Goal: Task Accomplishment & Management: Manage account settings

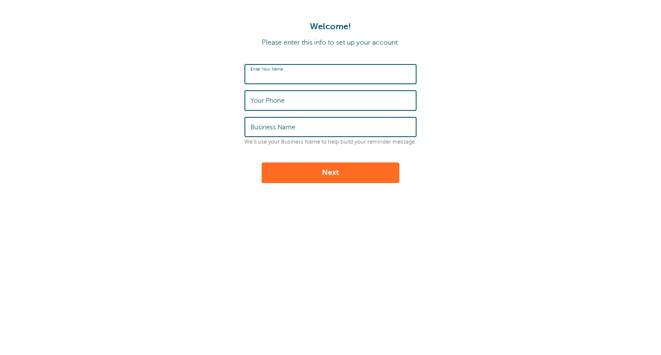
click at [325, 68] on input "Enter Your Name" at bounding box center [330, 74] width 160 height 18
type input "[PERSON_NAME]"
type input "6029892169"
click at [299, 120] on input "Business Name" at bounding box center [330, 127] width 160 height 18
type input "Dustin Eklund Personal Training"
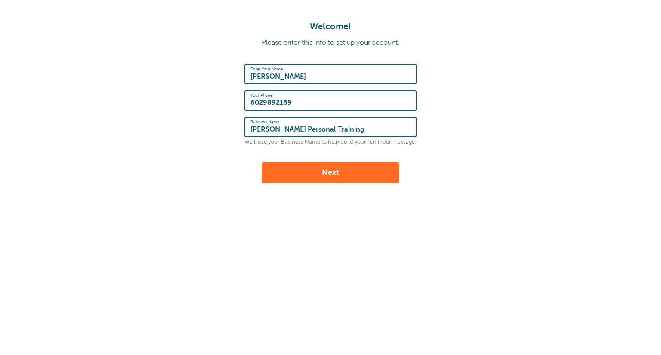
click at [323, 171] on button "Next" at bounding box center [331, 173] width 138 height 21
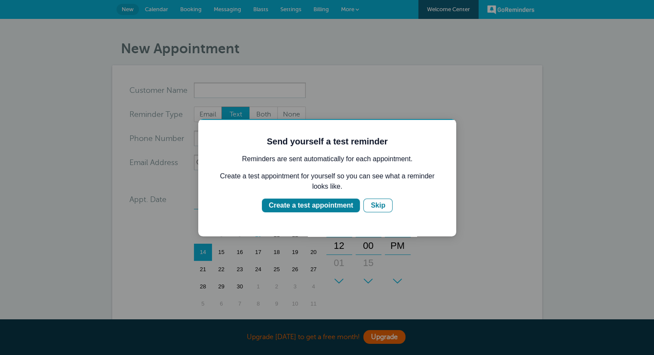
click at [380, 205] on div "Skip" at bounding box center [378, 205] width 15 height 10
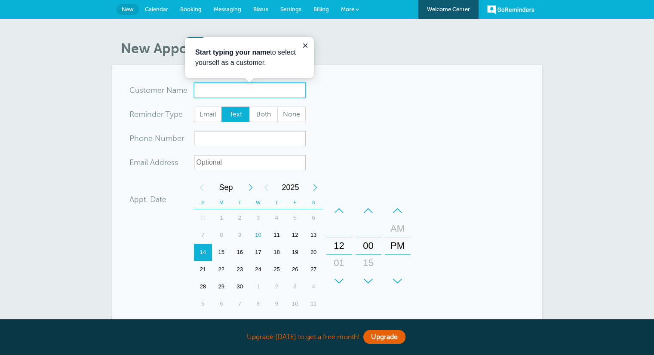
click at [261, 89] on input "x-no-autofill" at bounding box center [250, 90] width 112 height 15
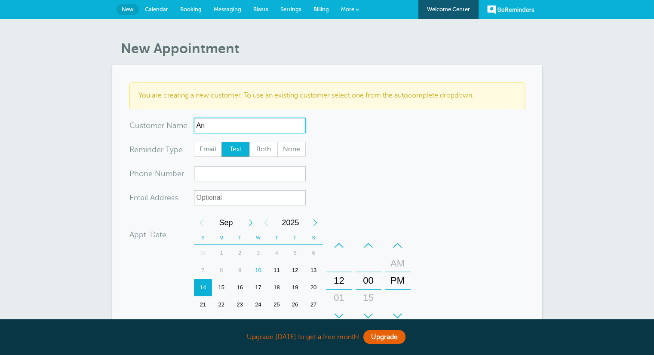
type input "A"
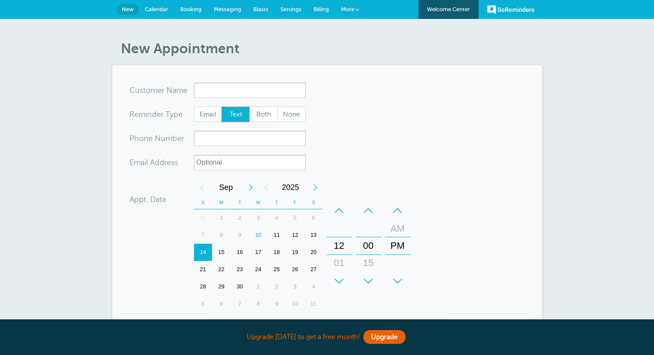
click at [332, 99] on form "You are creating a new customer. To use an existing customer select one from th…" at bounding box center [327, 259] width 396 height 353
click at [274, 86] on input "x-no-autofill" at bounding box center [250, 90] width 112 height 15
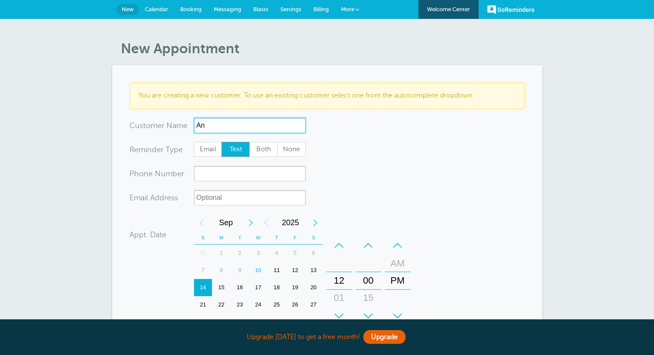
type input "A"
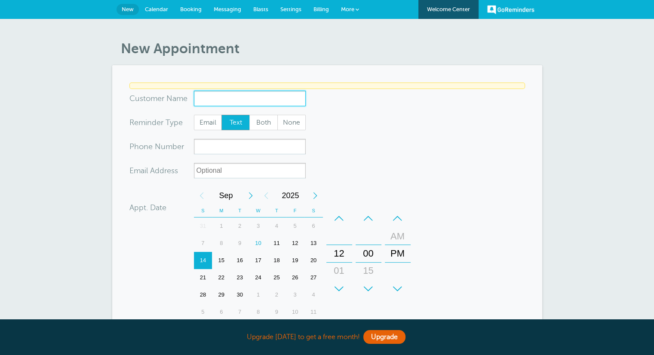
type input "D"
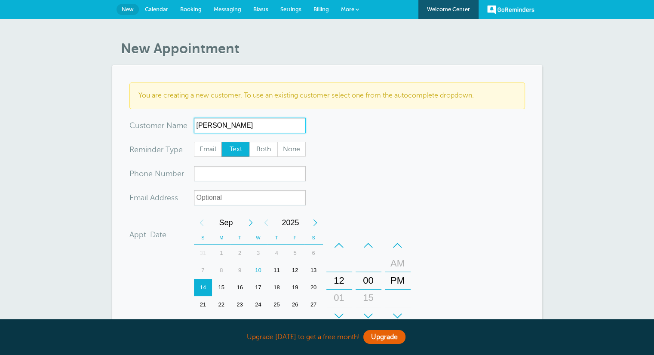
type input "Annmarie Eklund"
click at [253, 173] on input "xxx-no-autofill" at bounding box center [250, 173] width 112 height 15
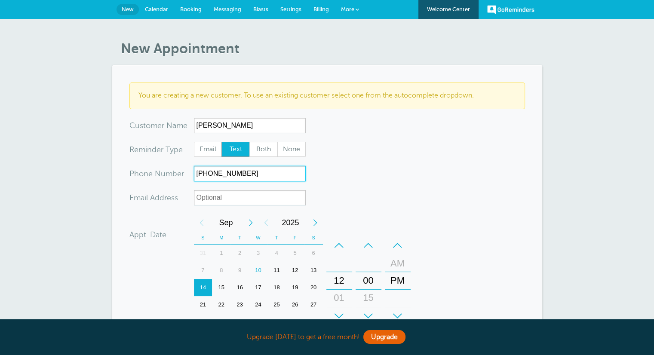
type input "602-989-3581"
click at [256, 193] on input "xx-no-autofill" at bounding box center [250, 197] width 112 height 15
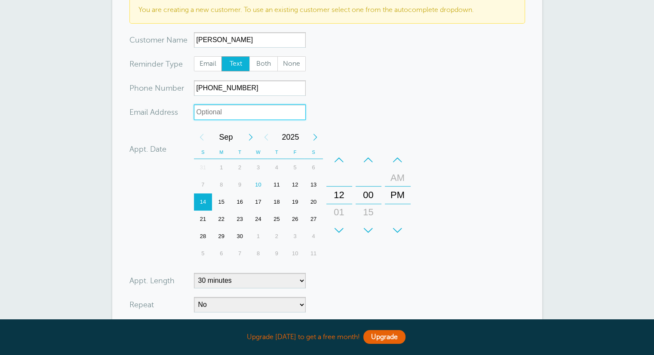
scroll to position [86, 0]
click at [298, 184] on div "12" at bounding box center [295, 184] width 18 height 17
click at [343, 225] on div "+" at bounding box center [339, 230] width 26 height 17
click at [342, 157] on div "–" at bounding box center [339, 159] width 26 height 17
click at [337, 158] on div "–" at bounding box center [339, 159] width 26 height 17
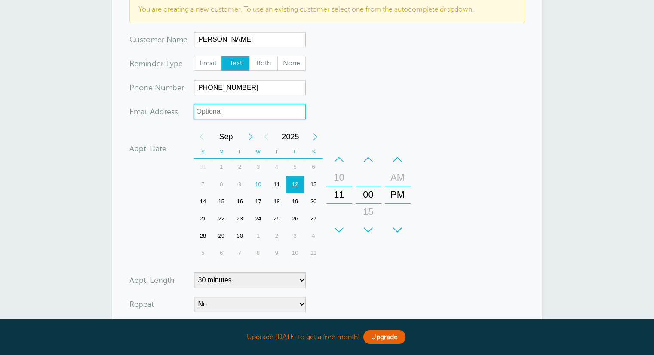
click at [337, 158] on div "–" at bounding box center [339, 159] width 26 height 17
click at [403, 228] on div "+" at bounding box center [398, 230] width 26 height 17
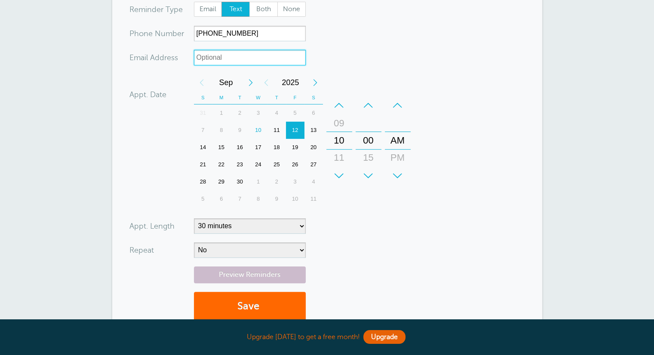
scroll to position [144, 0]
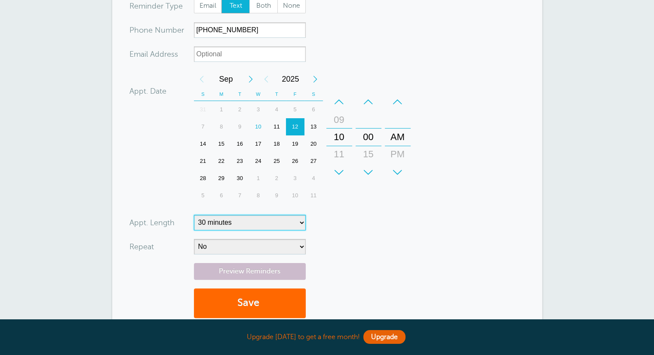
click at [285, 222] on select "5 minutes 10 minutes 15 minutes 20 minutes 25 minutes 30 minutes 35 minutes 40 …" at bounding box center [250, 222] width 112 height 15
select select "60"
click at [194, 215] on select "5 minutes 10 minutes 15 minutes 20 minutes 25 minutes 30 minutes 35 minutes 40 …" at bounding box center [250, 222] width 112 height 15
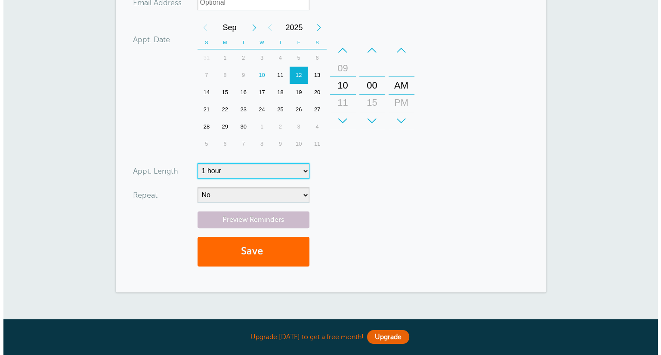
scroll to position [203, 0]
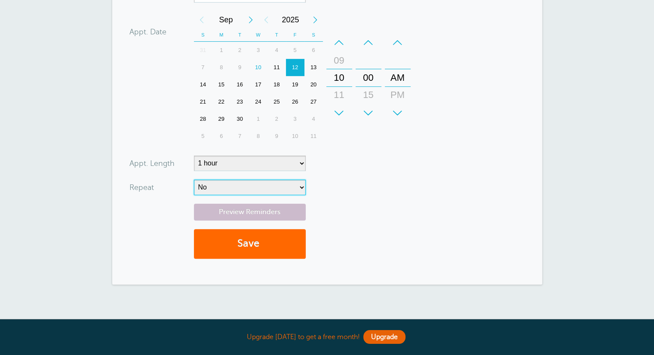
click at [293, 188] on select "No Daily Weekly Every 2 weeks Every 3 weeks Every 4 weeks Monthly Every 5 weeks…" at bounding box center [250, 187] width 112 height 15
select select "RRULE:FREQ=WEEKLY;INTERVAL=2"
click at [194, 180] on select "No Daily Weekly Every 2 weeks Every 3 weeks Every 4 weeks Monthly Every 5 weeks…" at bounding box center [250, 187] width 112 height 15
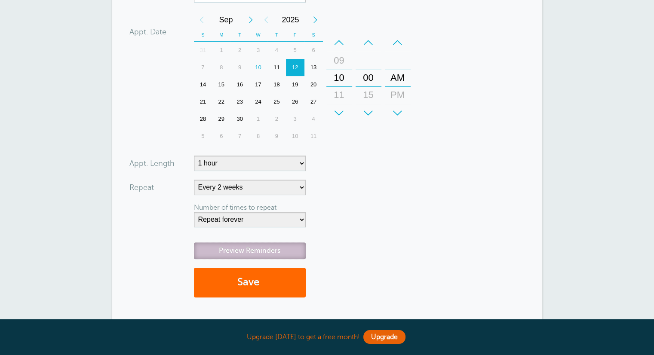
click at [284, 251] on link "Preview Reminders" at bounding box center [250, 251] width 112 height 17
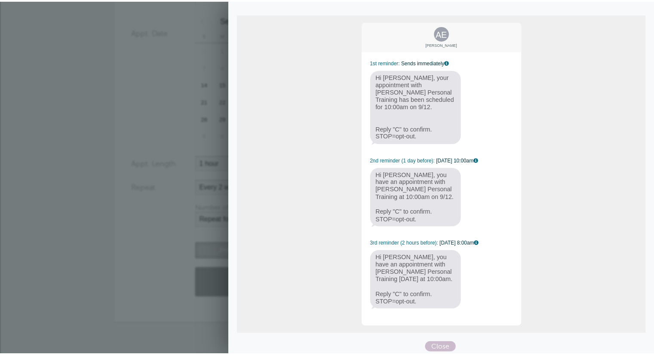
scroll to position [67, 0]
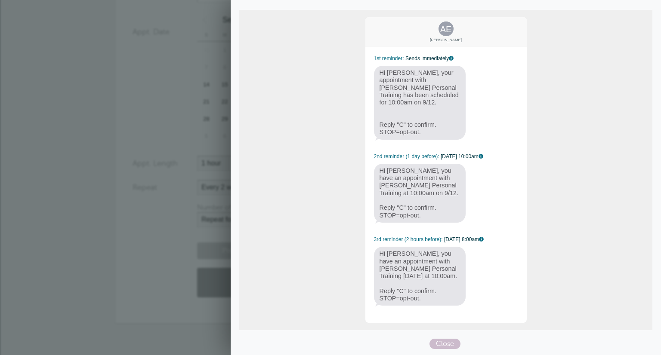
click at [138, 196] on form "You are creating a new customer. To use an existing customer select one from th…" at bounding box center [330, 93] width 396 height 427
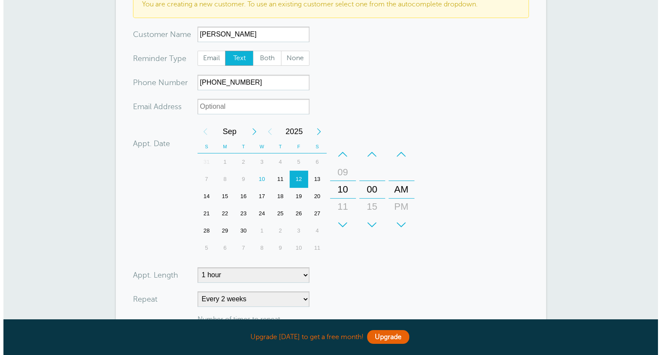
scroll to position [198, 0]
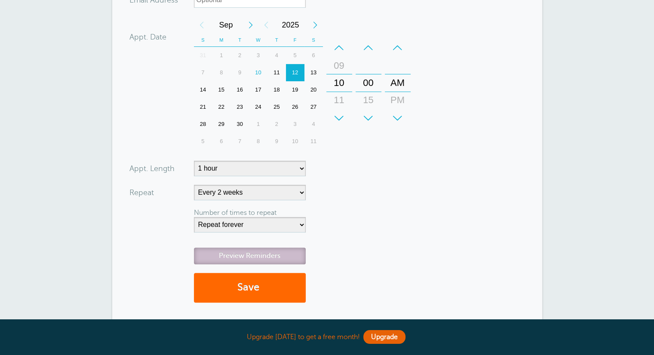
click at [277, 251] on link "Preview Reminders" at bounding box center [250, 256] width 112 height 17
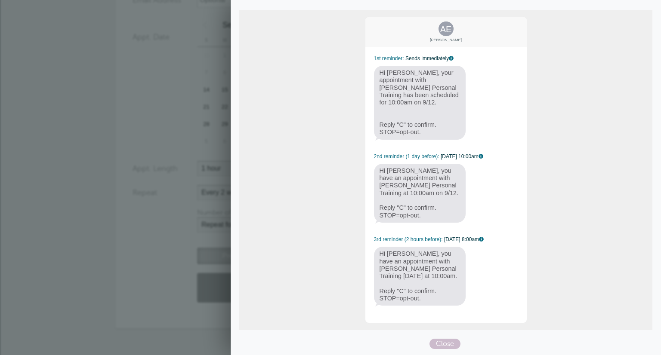
scroll to position [0, 0]
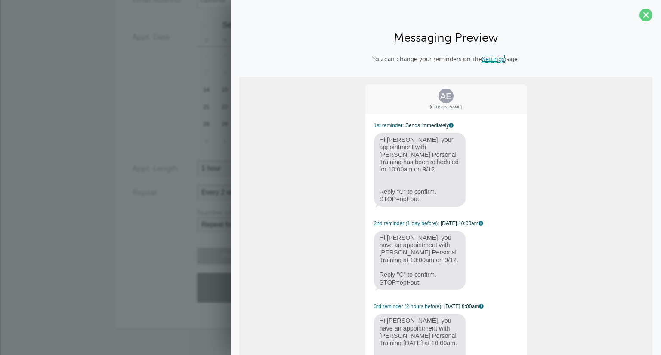
click at [490, 60] on link "Settings" at bounding box center [493, 58] width 22 height 7
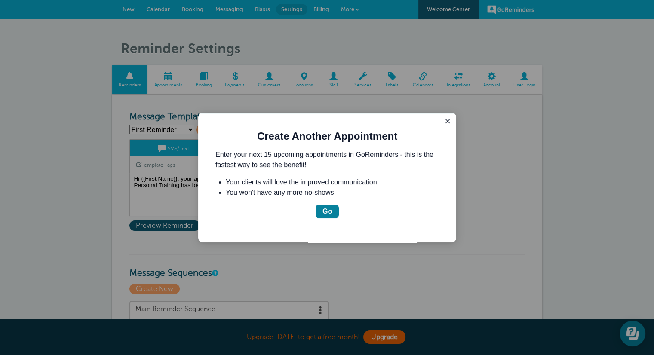
click at [330, 208] on div "Go" at bounding box center [327, 211] width 9 height 10
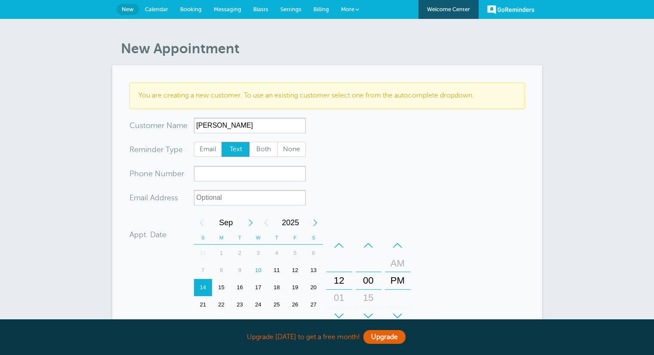
type input "[PERSON_NAME]"
click at [217, 175] on input "xxx-no-autofill" at bounding box center [250, 173] width 112 height 15
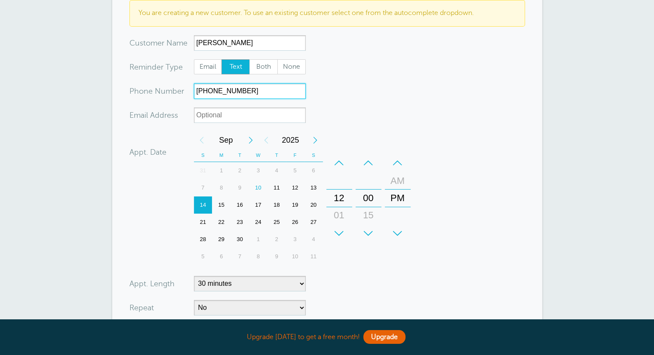
scroll to position [83, 0]
click at [297, 186] on div "12" at bounding box center [295, 187] width 18 height 17
click at [339, 234] on div "+" at bounding box center [339, 233] width 26 height 17
click at [337, 159] on div "–" at bounding box center [339, 162] width 26 height 17
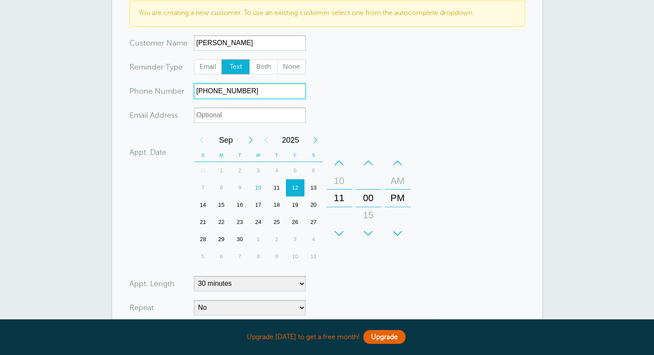
click at [337, 159] on div "–" at bounding box center [339, 162] width 26 height 17
click at [396, 233] on div "+" at bounding box center [398, 233] width 26 height 17
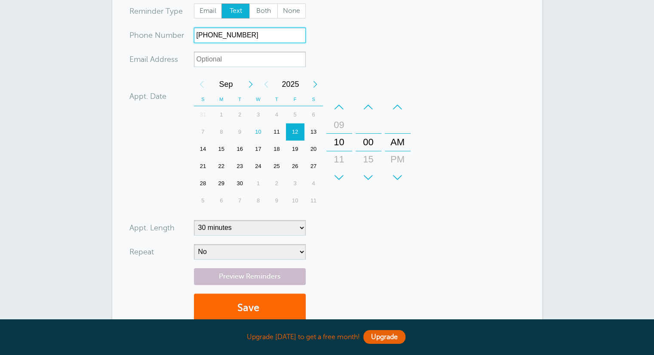
scroll to position [143, 0]
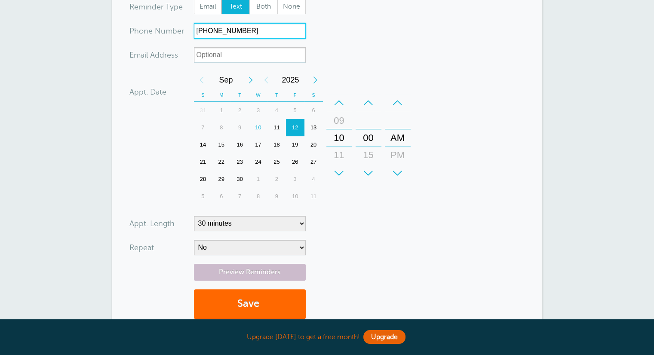
type input "602-989-3581"
click at [281, 223] on select "5 minutes 10 minutes 15 minutes 20 minutes 25 minutes 30 minutes 35 minutes 40 …" at bounding box center [250, 223] width 112 height 15
select select "60"
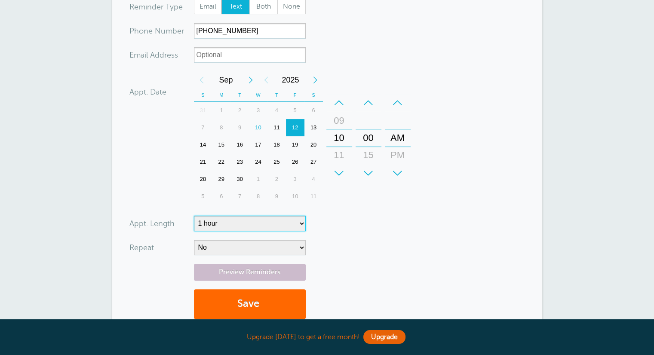
click at [194, 216] on select "5 minutes 10 minutes 15 minutes 20 minutes 25 minutes 30 minutes 35 minutes 40 …" at bounding box center [250, 223] width 112 height 15
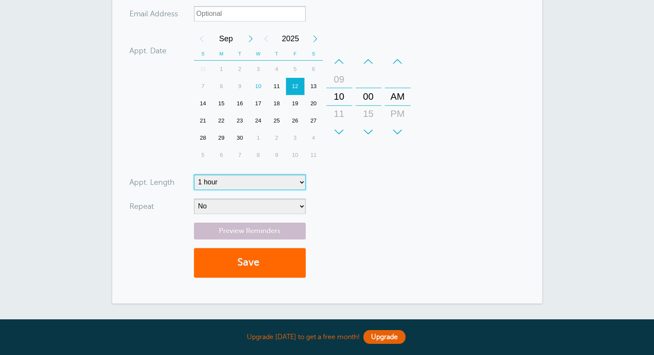
scroll to position [184, 0]
click at [297, 206] on select "No Daily Weekly Every 2 weeks Every 3 weeks Every 4 weeks Monthly Every 5 weeks…" at bounding box center [250, 206] width 112 height 15
select select "RRULE:FREQ=WEEKLY;INTERVAL=2"
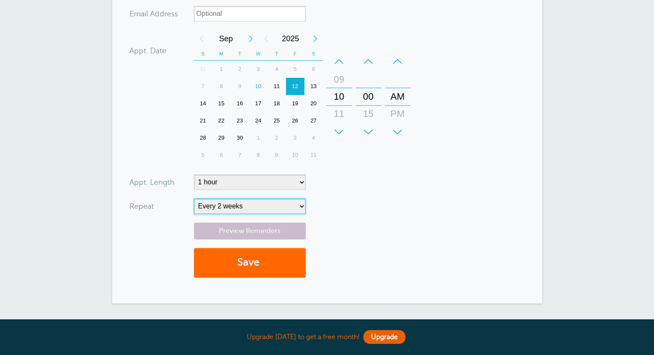
click at [194, 199] on select "No Daily Weekly Every 2 weeks Every 3 weeks Every 4 weeks Monthly Every 5 weeks…" at bounding box center [250, 206] width 112 height 15
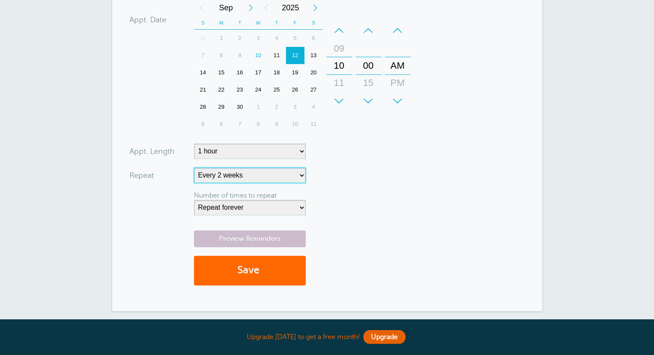
scroll to position [216, 0]
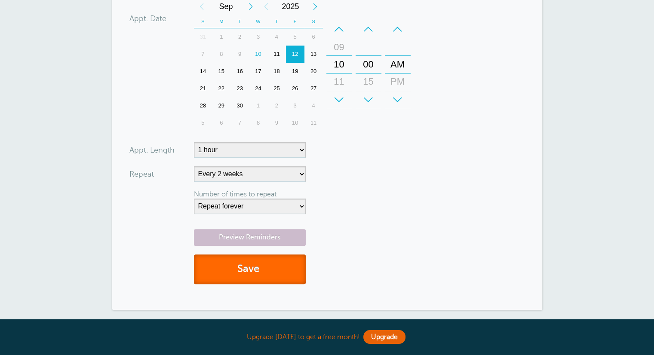
click at [276, 274] on button "Save" at bounding box center [250, 270] width 112 height 30
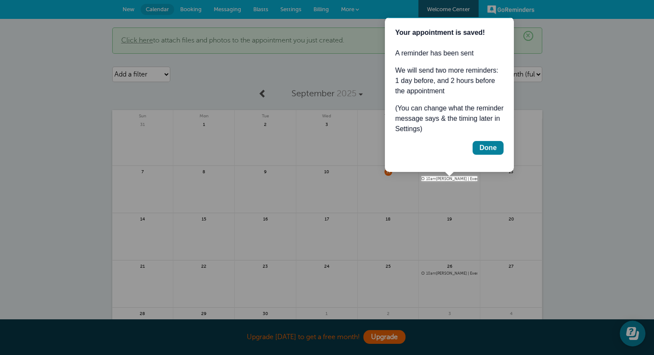
click at [495, 149] on div "Done" at bounding box center [488, 148] width 17 height 10
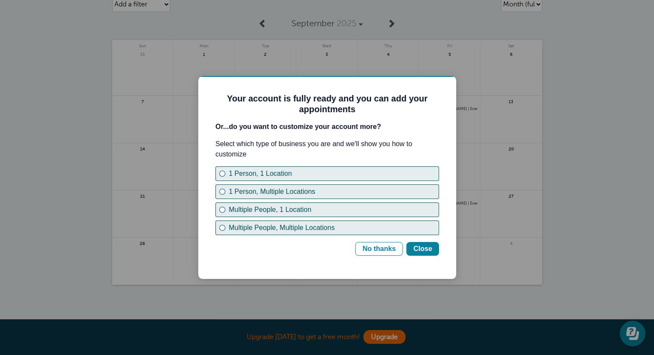
scroll to position [71, 0]
click at [388, 248] on div "No thanks" at bounding box center [379, 249] width 33 height 10
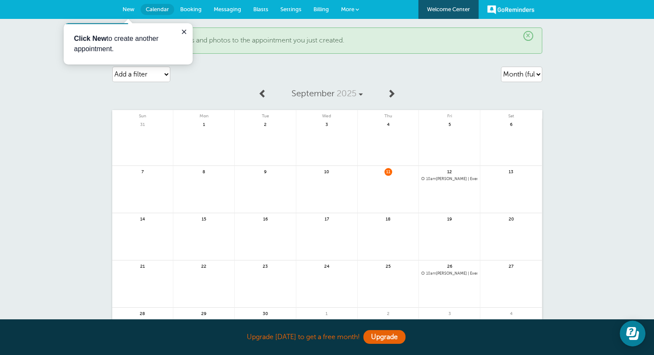
scroll to position [0, 0]
click at [397, 92] on link at bounding box center [392, 93] width 18 height 19
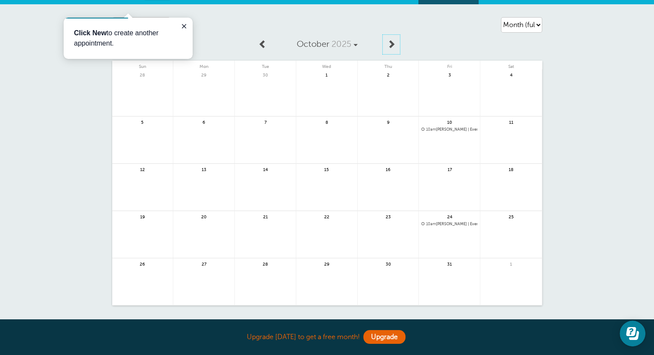
scroll to position [5, 0]
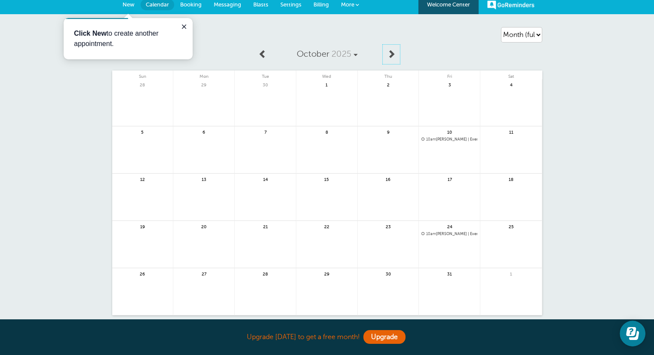
click at [394, 57] on span at bounding box center [391, 53] width 9 height 9
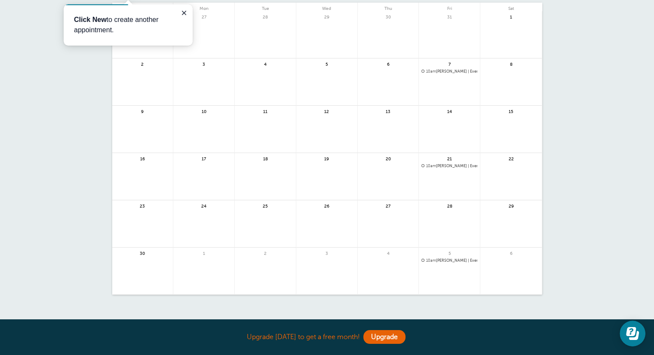
scroll to position [13, 0]
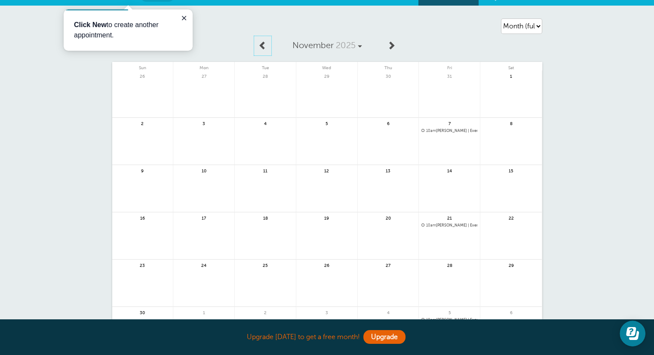
click at [266, 42] on span at bounding box center [263, 45] width 9 height 9
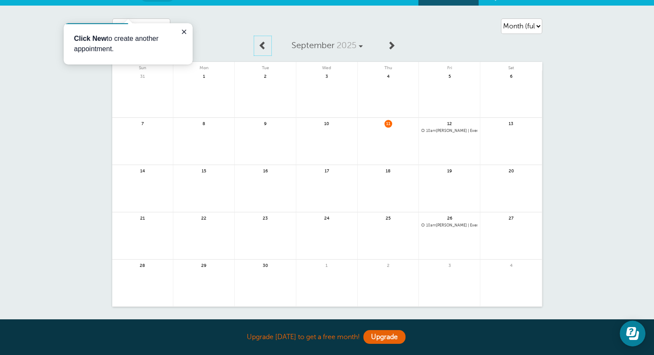
scroll to position [0, 0]
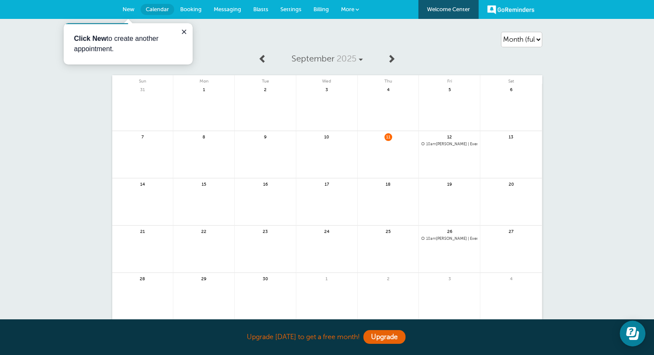
click at [184, 27] on button "Close guide" at bounding box center [184, 32] width 10 height 10
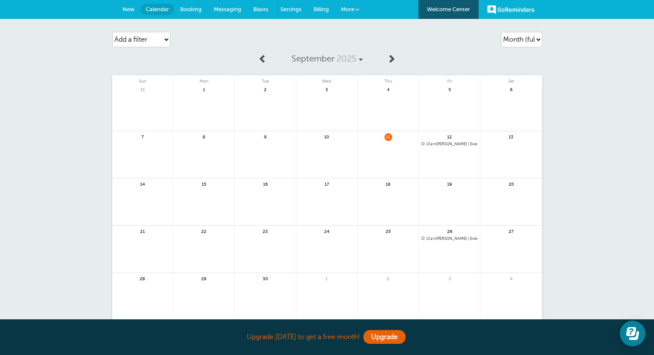
click at [292, 6] on link "Settings" at bounding box center [290, 9] width 33 height 19
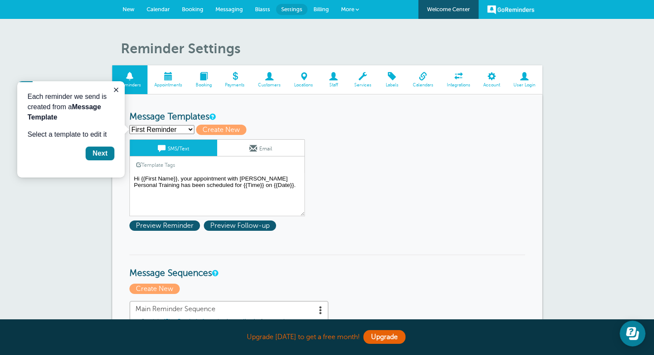
click at [110, 91] on div "Each reminder we send is created from a Message Template Select a template to e…" at bounding box center [71, 129] width 108 height 96
click at [103, 149] on div "Next" at bounding box center [99, 153] width 15 height 10
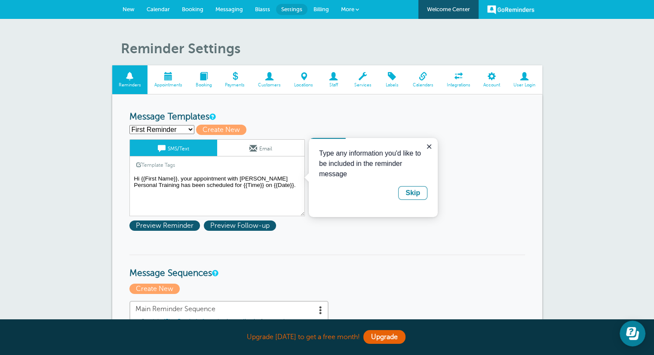
click at [417, 191] on div "Skip" at bounding box center [413, 193] width 15 height 10
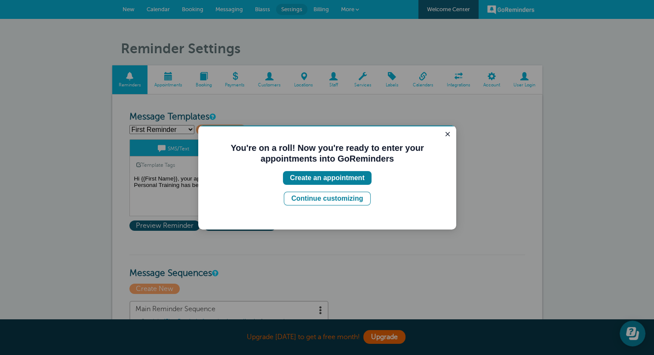
click at [341, 203] on div "Continue customizing" at bounding box center [327, 199] width 72 height 10
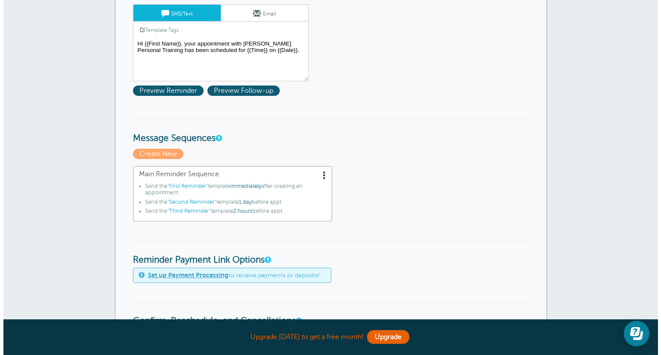
scroll to position [134, 0]
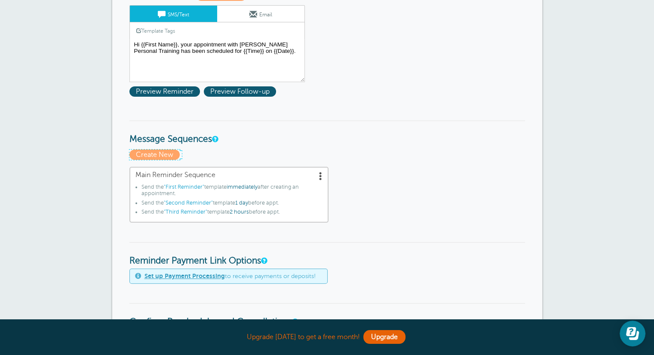
click at [172, 154] on span "Create New" at bounding box center [154, 155] width 50 height 10
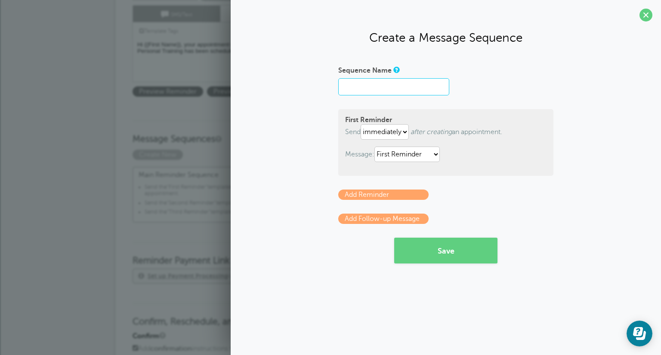
click at [358, 90] on input "Sequence Name" at bounding box center [393, 86] width 111 height 17
type input "Personal Training"
click at [391, 129] on select "immediately 1 2 3 4 5 6 7 8 9 10 11 12 13 14 15 16 17 18 19 20 21 22 23 24 25 2…" at bounding box center [384, 131] width 48 height 15
click at [396, 132] on select "immediately 1 2 3 4 5 6 7 8 9 10 11 12 13 14 15 16 17 18 19 20 21 22 23 24 25 2…" at bounding box center [384, 131] width 48 height 15
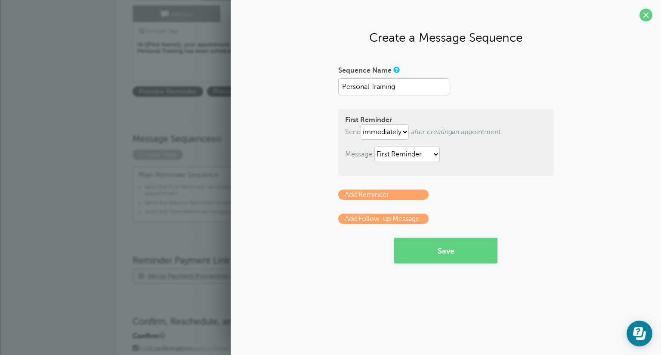
click at [465, 137] on p "Send immediately 1 2 3 4 5 6 7 8 9 10 11 12 13 14 15 16 17 18 19 20 21 22 23 24…" at bounding box center [445, 131] width 201 height 15
click at [430, 154] on select "First Reminder Second Reminder Third Reminder" at bounding box center [406, 154] width 65 height 15
click at [398, 131] on select "immediately 1 2 3 4 5 6 7 8 9 10 11 12 13 14 15 16 17 18 19 20 21 22 23 24 25 2…" at bounding box center [384, 131] width 48 height 15
select select "1"
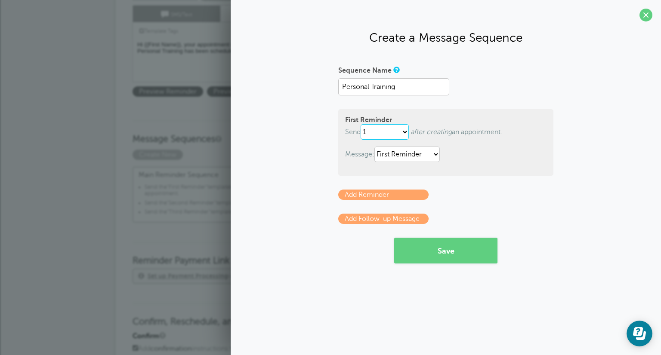
click at [362, 124] on select "immediately 1 2 3 4 5 6 7 8 9 10 11 12 13 14 15 16 17 18 19 20 21 22 23 24 25 2…" at bounding box center [384, 131] width 48 height 15
click at [447, 168] on div "First Reminder Send immediately 1 2 3 4 5 6 7 8 9 10 11 12 13 14 15 16 17 18 19…" at bounding box center [445, 142] width 215 height 67
click at [449, 251] on button "Save" at bounding box center [445, 251] width 103 height 26
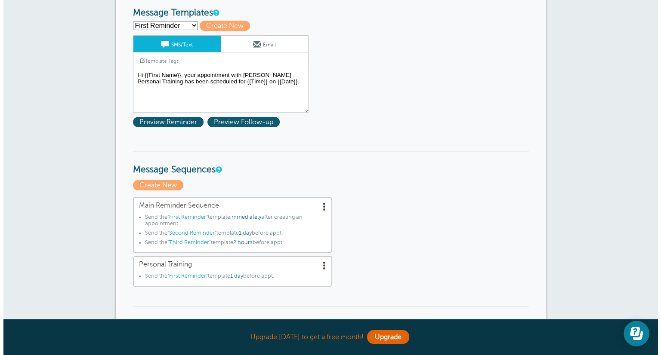
scroll to position [135, 0]
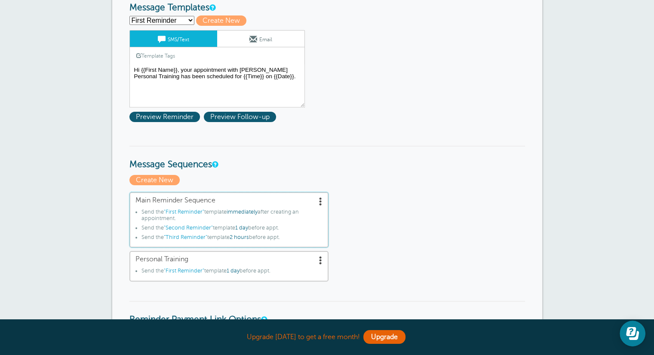
click at [318, 200] on span at bounding box center [321, 201] width 9 height 9
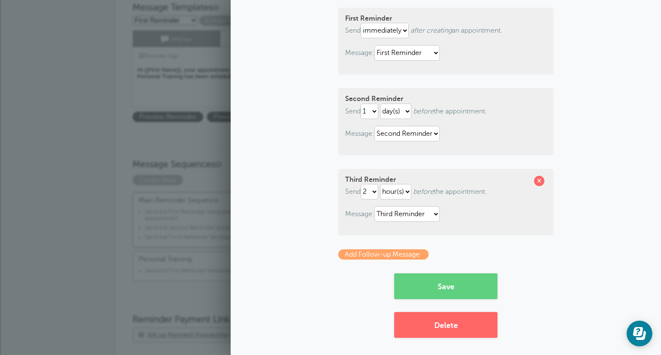
scroll to position [103, 0]
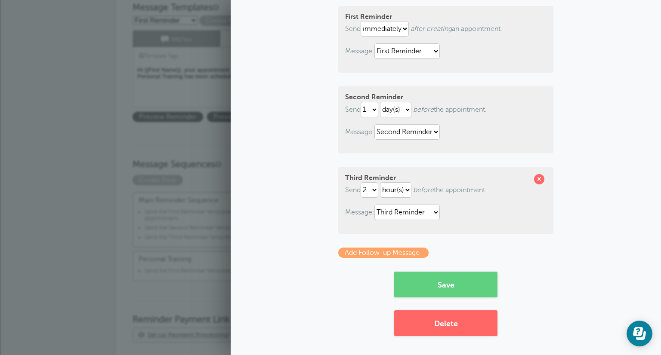
click at [467, 326] on button "Delete" at bounding box center [445, 324] width 103 height 26
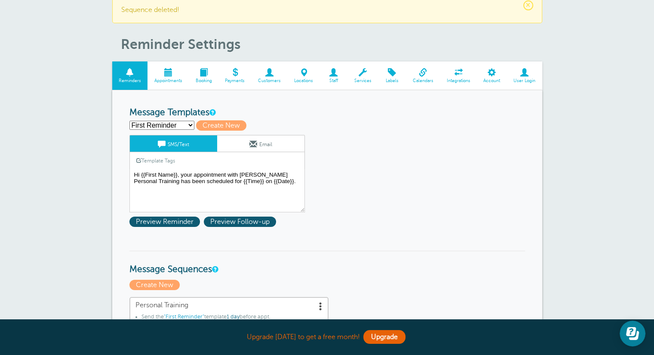
scroll to position [31, 0]
click at [296, 178] on textarea "Hi {{First Name}}, your appointment with Dustin Eklund Personal Training has be…" at bounding box center [217, 190] width 176 height 43
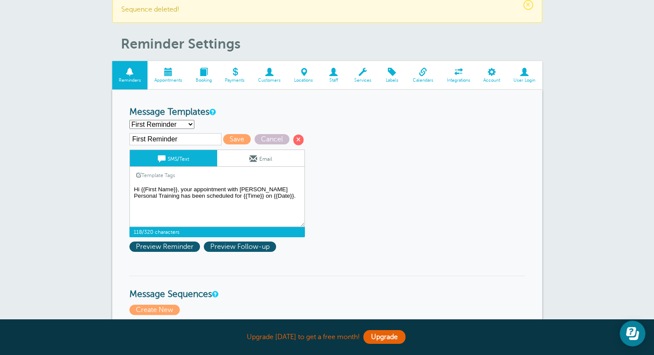
scroll to position [103, 0]
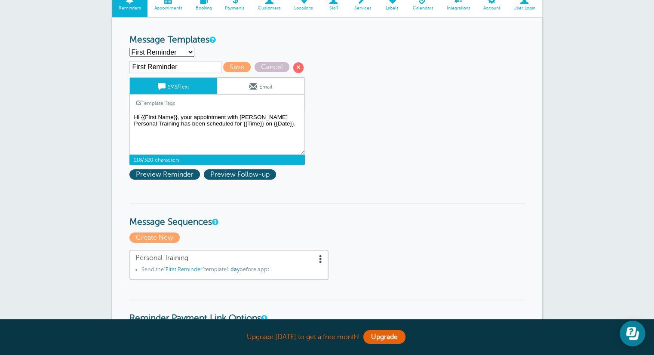
click at [188, 49] on select "First Reminder Second Reminder Third Reminder Create new..." at bounding box center [161, 52] width 65 height 9
click at [188, 51] on select "First Reminder Second Reminder Third Reminder Create new..." at bounding box center [161, 52] width 65 height 9
drag, startPoint x: 240, startPoint y: 123, endPoint x: 180, endPoint y: 124, distance: 60.2
click at [180, 124] on textarea "Hi {{First Name}}, your appointment with Dustin Eklund Personal Training has be…" at bounding box center [217, 133] width 176 height 43
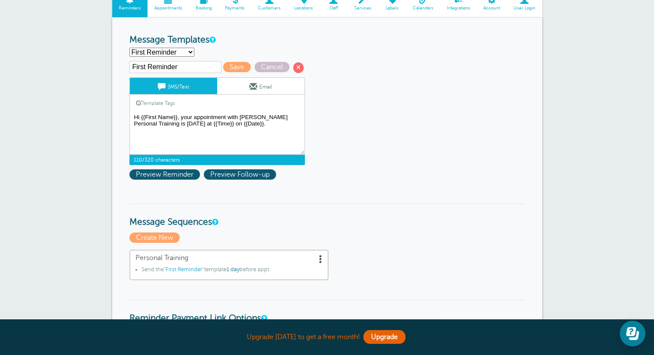
type textarea "Hi {{First Name}}, your appointment with [PERSON_NAME] Personal Training is [DA…"
click at [235, 62] on span "Save" at bounding box center [237, 67] width 28 height 10
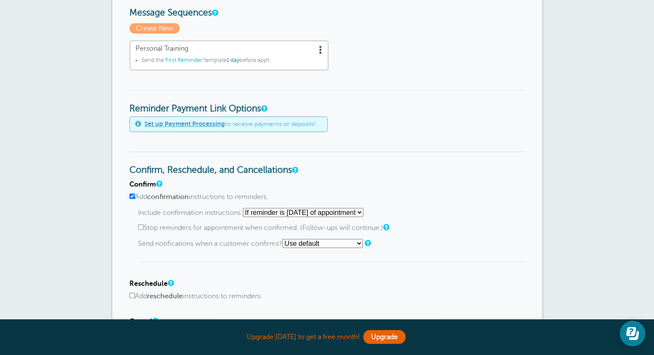
scroll to position [295, 0]
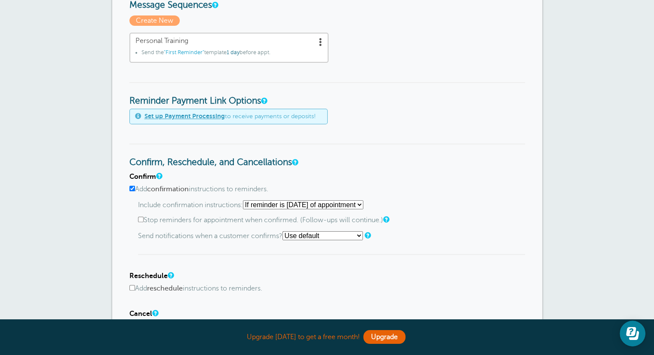
click at [363, 203] on select "Starting with first reminder If reminder is [DATE] of appointment If reminder i…" at bounding box center [303, 204] width 120 height 9
click at [133, 186] on input "Add confirmation instructions to reminders." at bounding box center [132, 189] width 6 height 6
checkbox input "false"
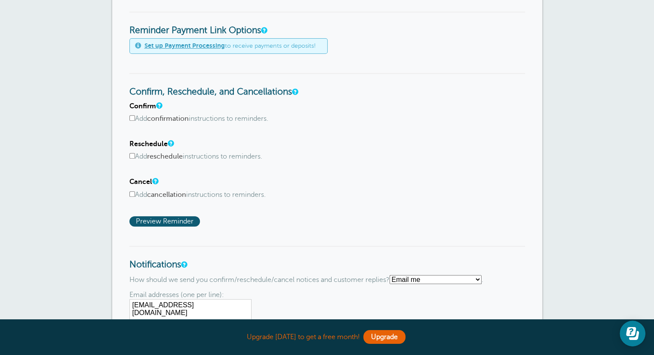
scroll to position [496, 0]
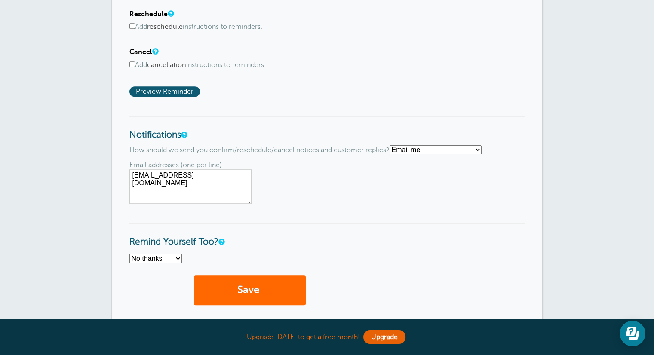
click at [163, 256] on select "No thanks Yes, text me Yes, email me" at bounding box center [155, 258] width 52 height 9
select select "4"
click at [129, 254] on select "No thanks Yes, text me Yes, email me" at bounding box center [155, 258] width 52 height 9
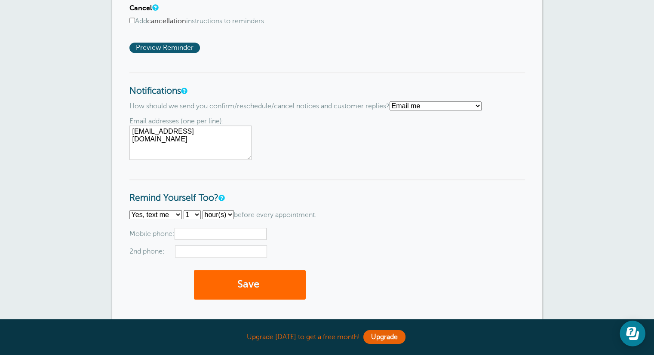
scroll to position [568, 0]
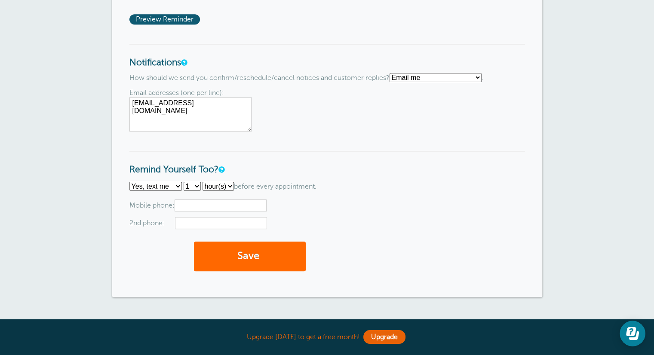
click at [195, 183] on select "1 2 3 4 5 6 7 8 9 10 11 12 13 14 15 16 17 18 19 20 21 22 23 24 25 26 27 28 29 30" at bounding box center [192, 186] width 17 height 9
click at [209, 183] on select "hour(s) day(s)" at bounding box center [218, 186] width 31 height 9
select select "DAY"
click at [203, 182] on select "hour(s) day(s)" at bounding box center [218, 186] width 31 height 9
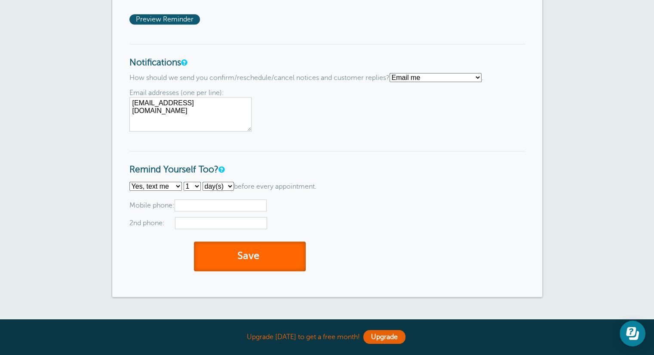
click at [262, 257] on span "submit" at bounding box center [260, 256] width 3 height 12
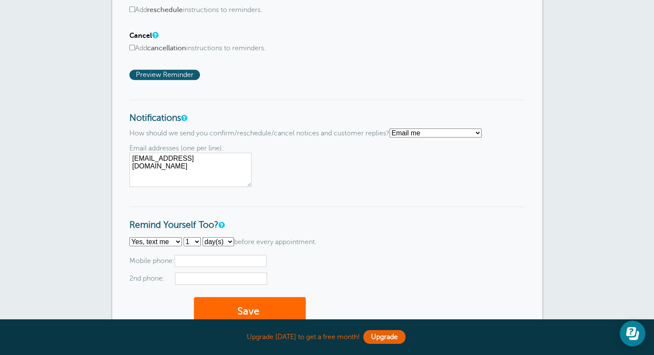
scroll to position [548, 0]
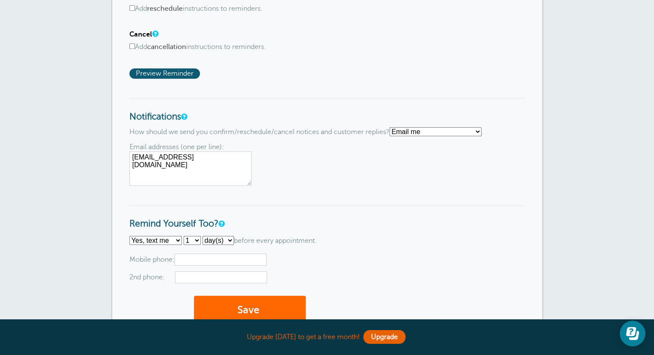
click at [251, 255] on input "text" at bounding box center [221, 260] width 92 height 12
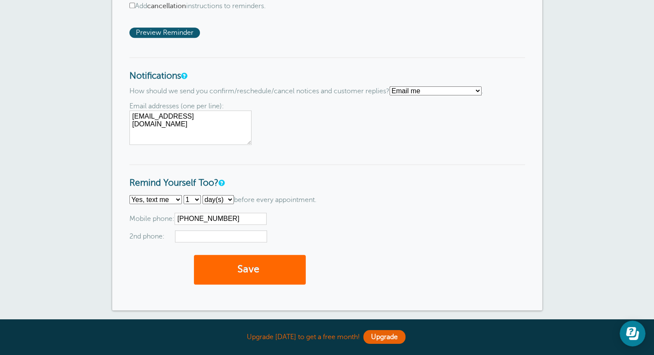
scroll to position [673, 0]
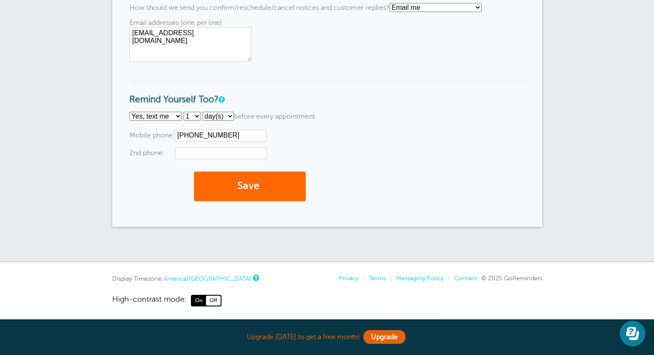
type input "[PHONE_NUMBER]"
click at [273, 182] on button "Save" at bounding box center [250, 187] width 112 height 30
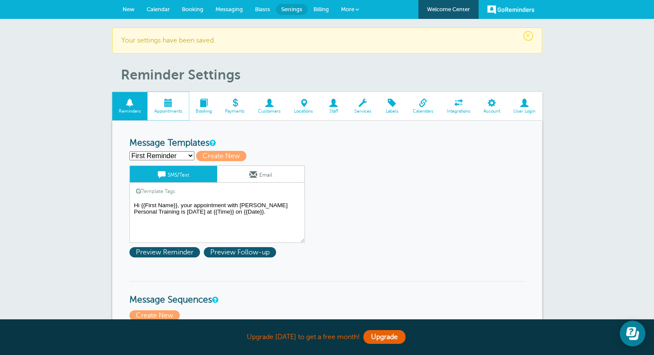
click at [165, 103] on span at bounding box center [168, 103] width 41 height 8
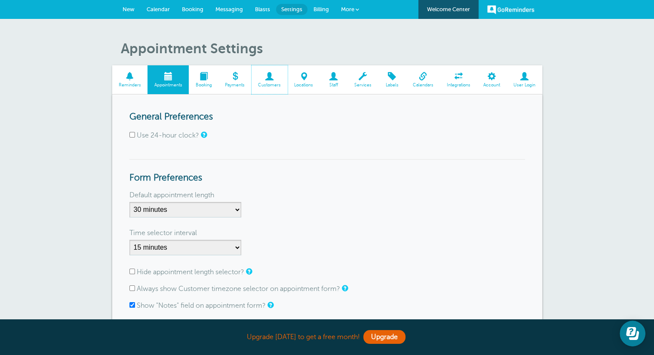
click at [277, 86] on span "Customers" at bounding box center [270, 85] width 28 height 5
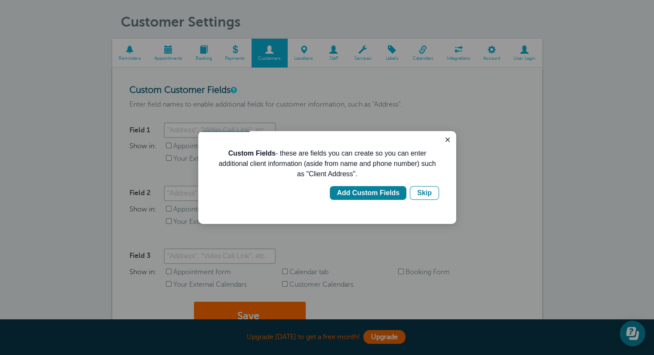
scroll to position [27, 0]
click at [450, 140] on icon "Close guide" at bounding box center [447, 139] width 7 height 7
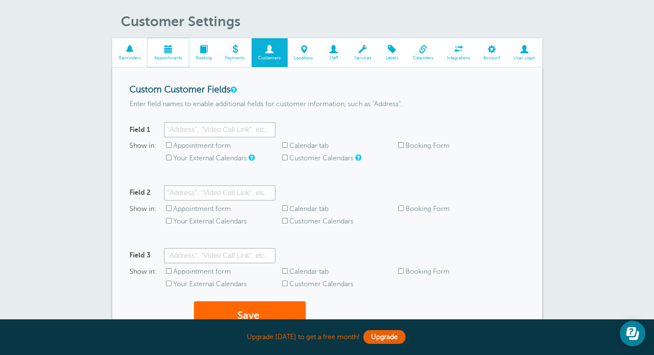
click at [169, 58] on span "Appointments" at bounding box center [168, 57] width 33 height 5
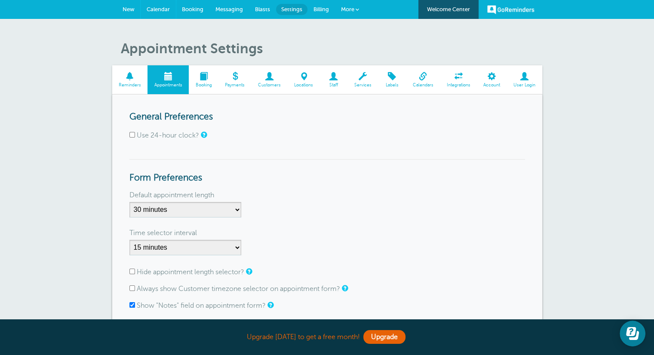
click at [163, 8] on span "Calendar" at bounding box center [158, 9] width 23 height 6
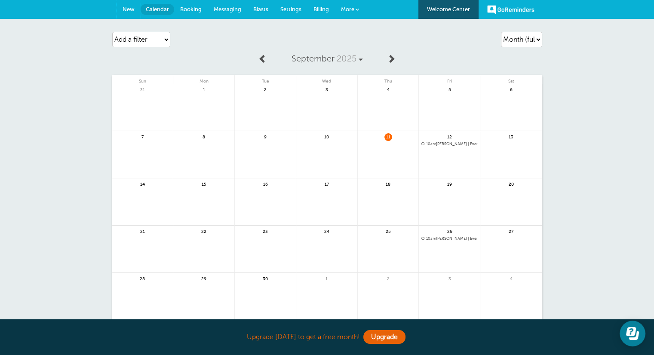
click at [134, 11] on span "New" at bounding box center [129, 9] width 12 height 6
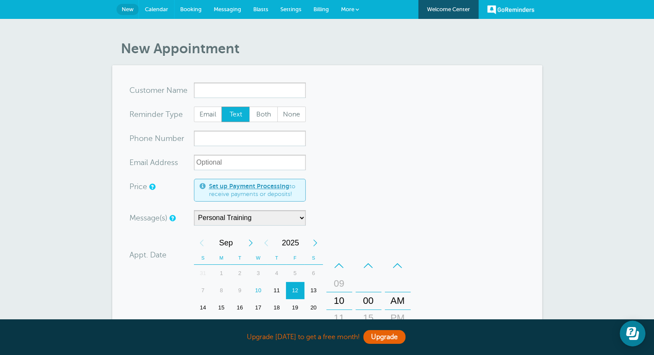
click at [154, 7] on span "Calendar" at bounding box center [156, 9] width 23 height 6
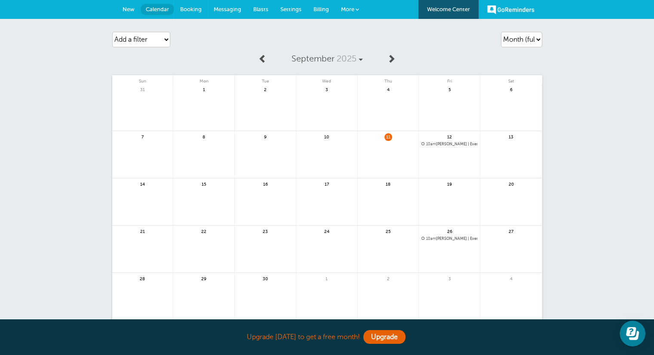
click at [189, 5] on link "Booking" at bounding box center [191, 9] width 34 height 19
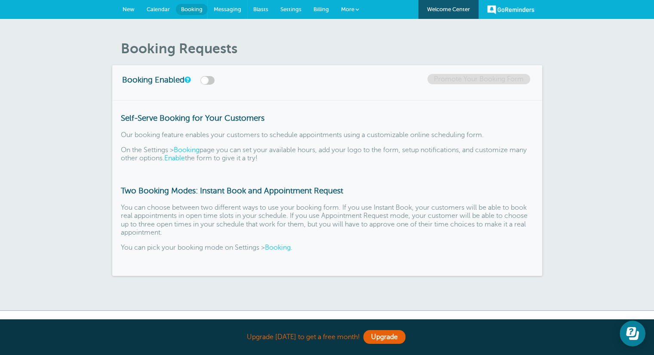
click at [221, 7] on span "Messaging" at bounding box center [228, 9] width 28 height 6
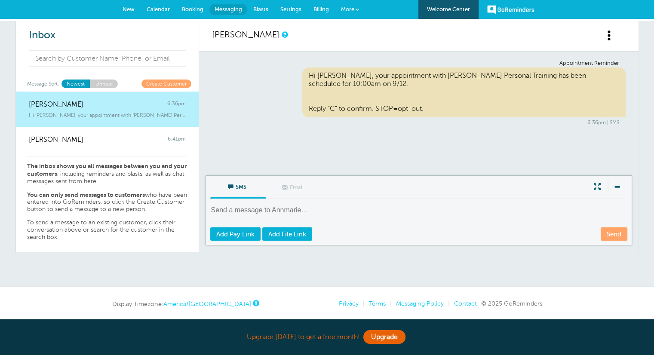
click at [143, 143] on div "[PERSON_NAME] 6:41pm" at bounding box center [107, 135] width 157 height 17
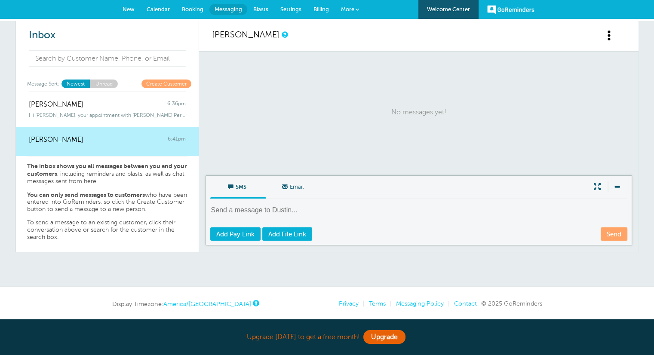
click at [158, 117] on span "Hi [PERSON_NAME], your appointment with [PERSON_NAME] Personal Training has been" at bounding box center [107, 115] width 157 height 6
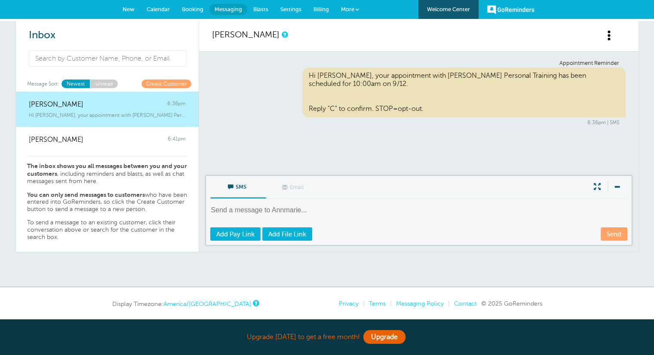
click at [609, 34] on span at bounding box center [609, 35] width 11 height 11
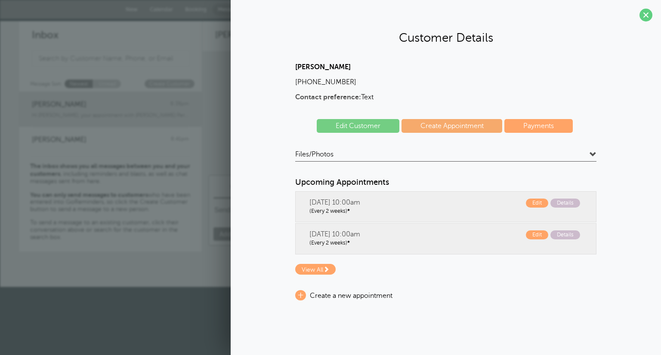
click at [647, 17] on span at bounding box center [645, 15] width 13 height 13
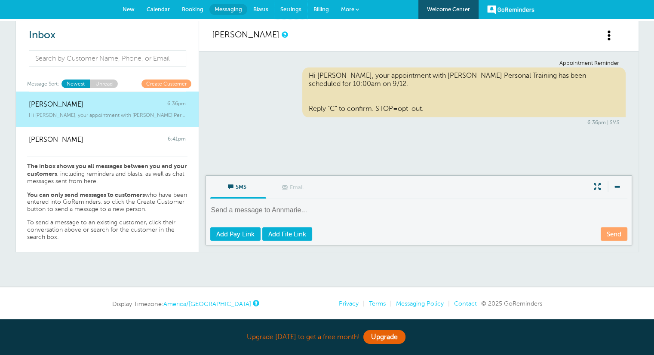
click at [296, 9] on span "Settings" at bounding box center [290, 9] width 21 height 6
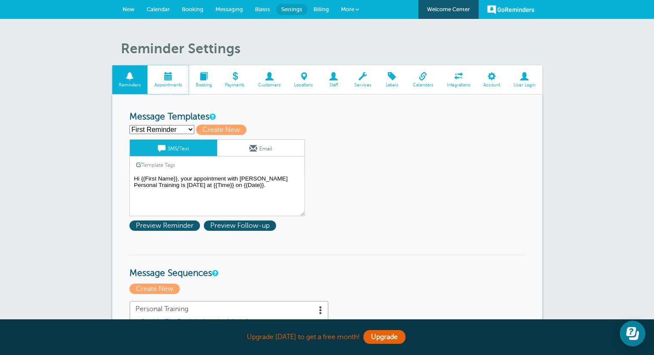
click at [169, 80] on span at bounding box center [168, 76] width 41 height 8
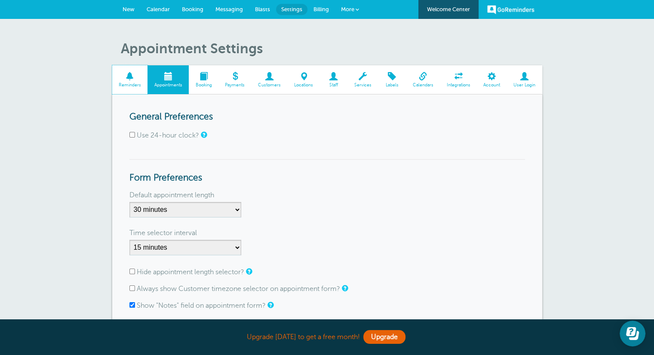
click at [144, 77] on span at bounding box center [130, 76] width 36 height 8
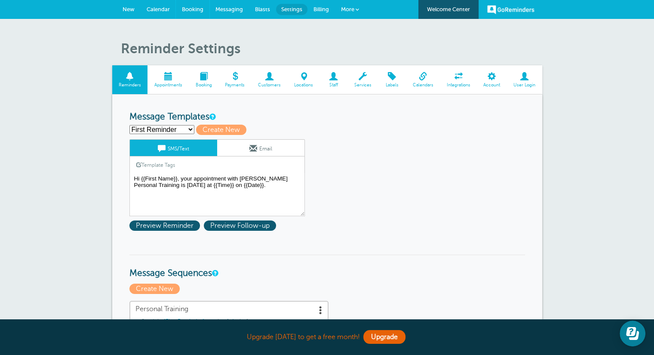
click at [196, 8] on span "Booking" at bounding box center [193, 9] width 22 height 6
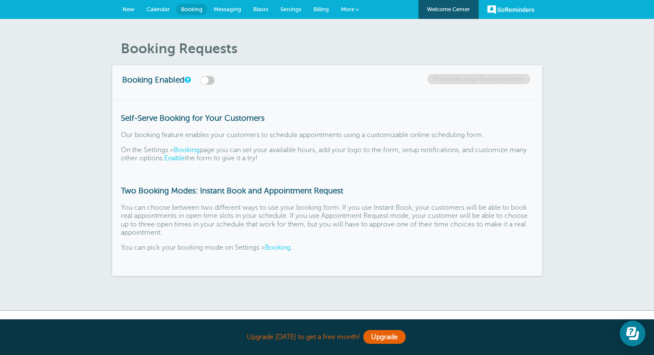
click at [231, 6] on span "Messaging" at bounding box center [228, 9] width 28 height 6
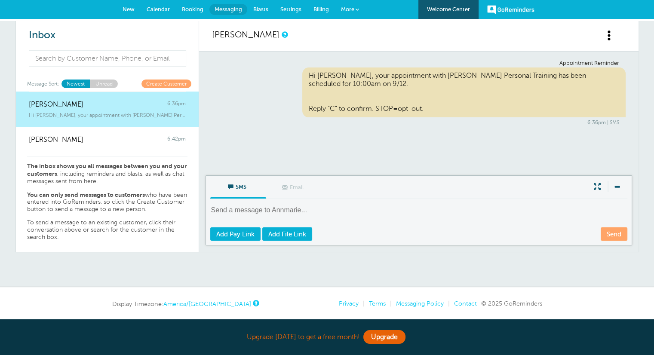
click at [271, 35] on link "Annmarie Eklund" at bounding box center [246, 35] width 68 height 10
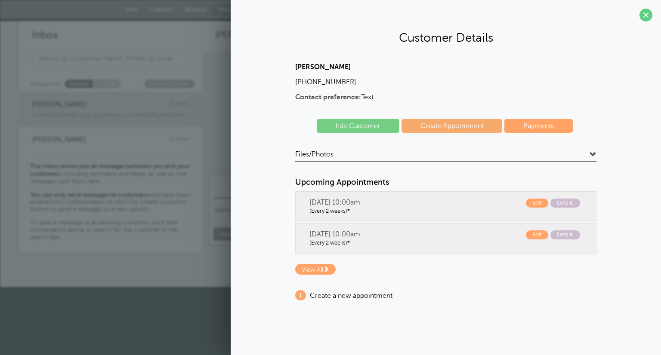
click at [475, 123] on link "Create Appointment" at bounding box center [451, 126] width 101 height 14
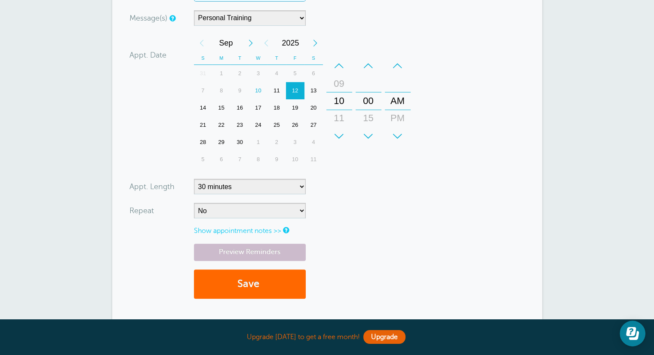
scroll to position [202, 0]
click at [285, 185] on select "5 minutes 10 minutes 15 minutes 20 minutes 25 minutes 30 minutes 35 minutes 40 …" at bounding box center [250, 186] width 112 height 15
select select "60"
click at [194, 179] on select "5 minutes 10 minutes 15 minutes 20 minutes 25 minutes 30 minutes 35 minutes 40 …" at bounding box center [250, 186] width 112 height 15
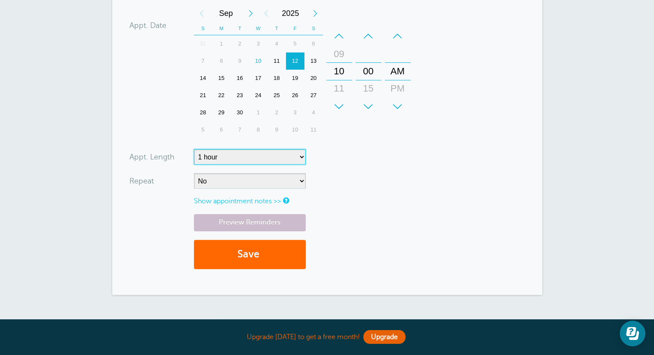
scroll to position [237, 0]
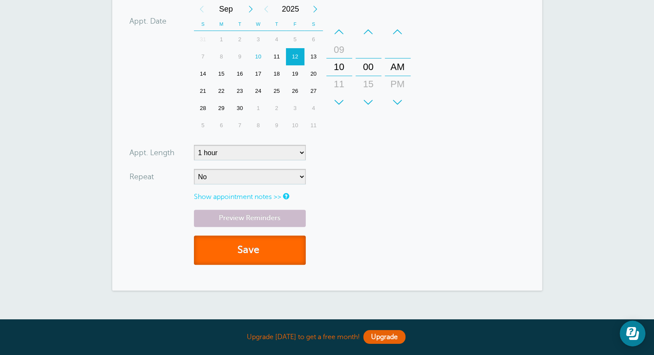
click at [260, 244] on button "Save" at bounding box center [250, 251] width 112 height 30
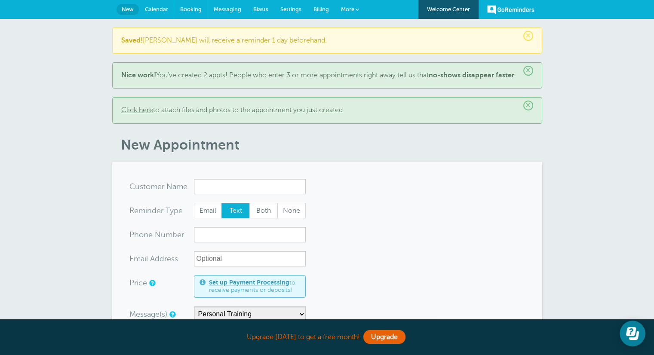
click at [183, 7] on span "Booking" at bounding box center [191, 9] width 22 height 6
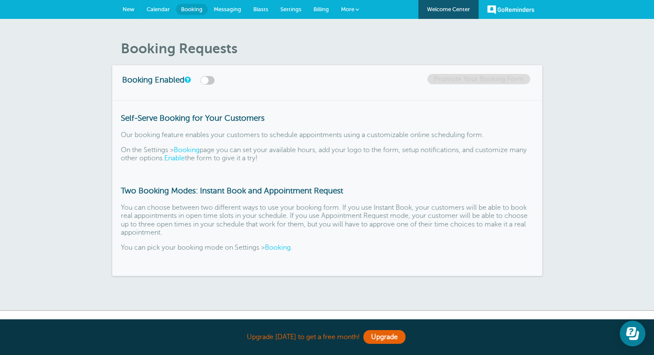
click at [158, 11] on span "Calendar" at bounding box center [158, 9] width 23 height 6
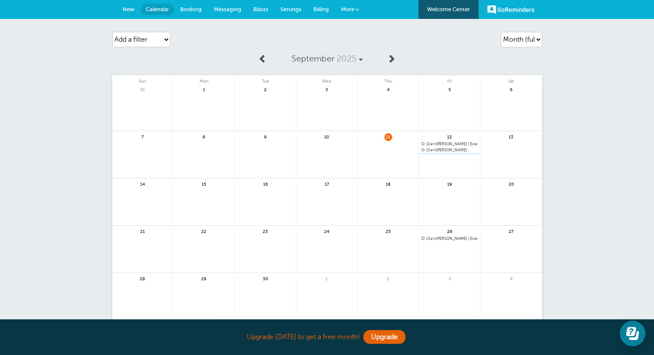
click at [463, 154] on link at bounding box center [449, 172] width 61 height 37
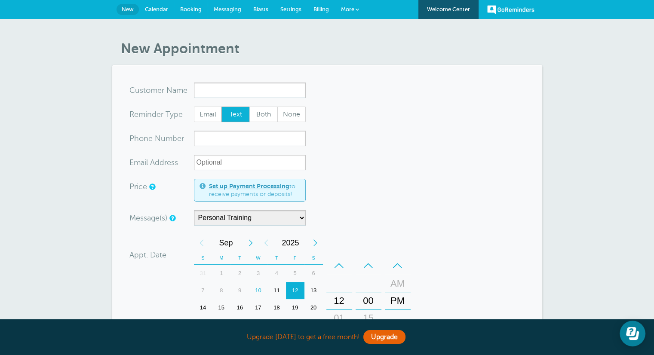
click at [185, 6] on span "Booking" at bounding box center [191, 9] width 22 height 6
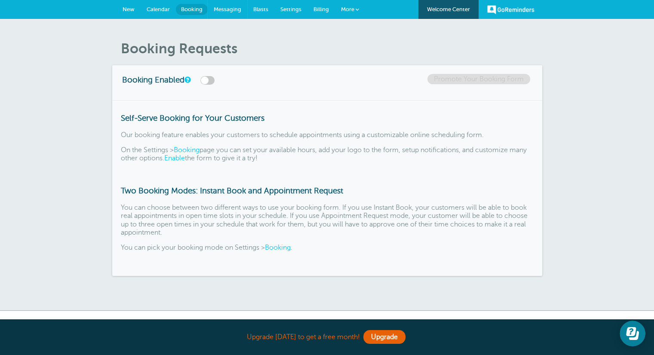
click at [225, 8] on span "Messaging" at bounding box center [228, 9] width 28 height 6
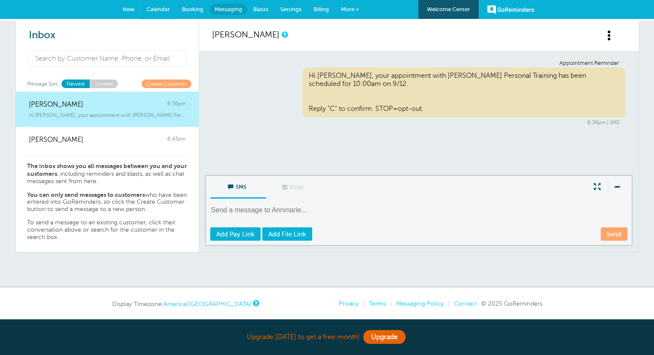
click at [150, 9] on span "Calendar" at bounding box center [158, 9] width 23 height 6
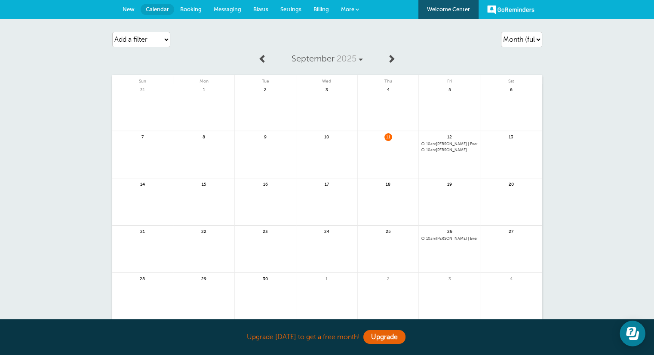
click at [445, 150] on span "10am [PERSON_NAME]" at bounding box center [450, 150] width 56 height 5
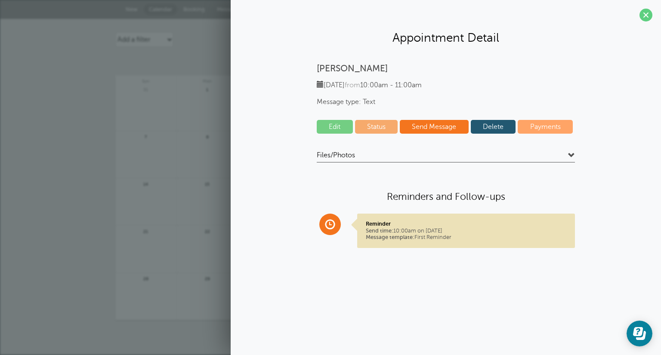
click at [647, 19] on span at bounding box center [645, 15] width 13 height 13
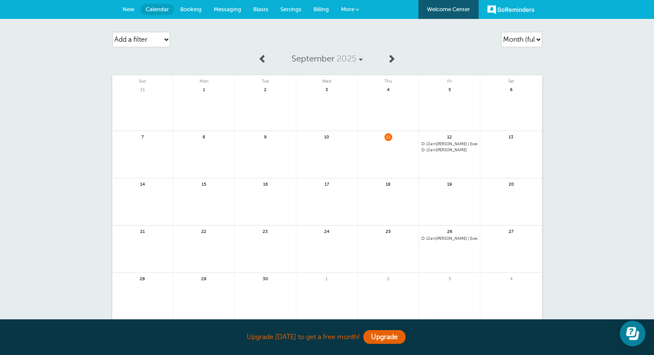
click at [473, 143] on span "10am Annmarie Eklund | Every 2 weeks" at bounding box center [450, 144] width 56 height 5
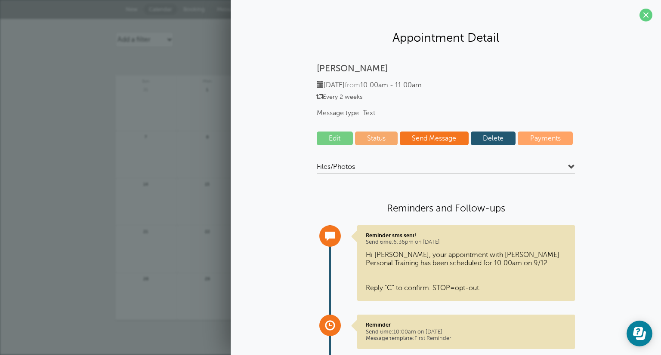
scroll to position [70, 0]
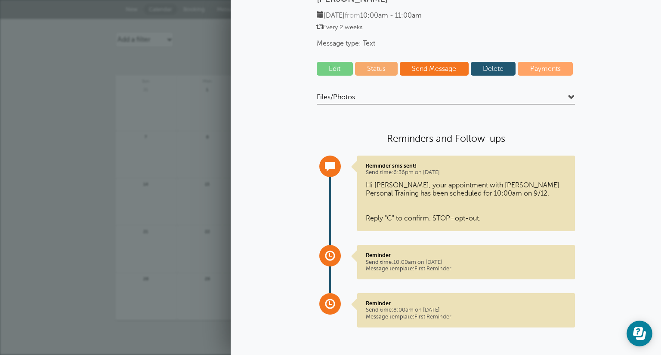
click at [405, 317] on span "Message template:" at bounding box center [390, 317] width 49 height 6
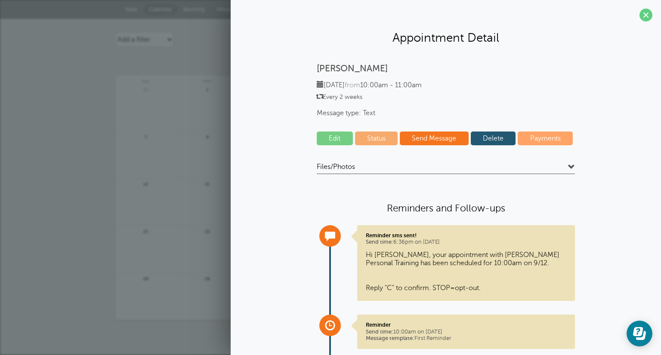
click at [641, 17] on span at bounding box center [645, 15] width 13 height 13
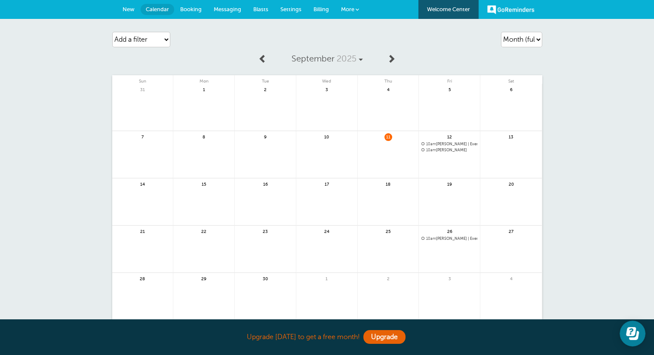
click at [455, 150] on span "10am Annmarie Eklund" at bounding box center [450, 150] width 56 height 5
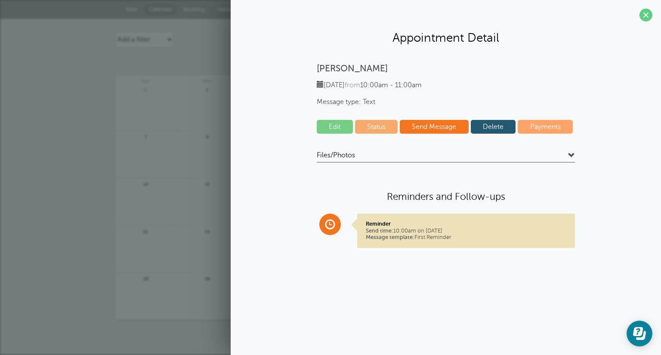
click at [490, 131] on link "Delete" at bounding box center [493, 127] width 45 height 14
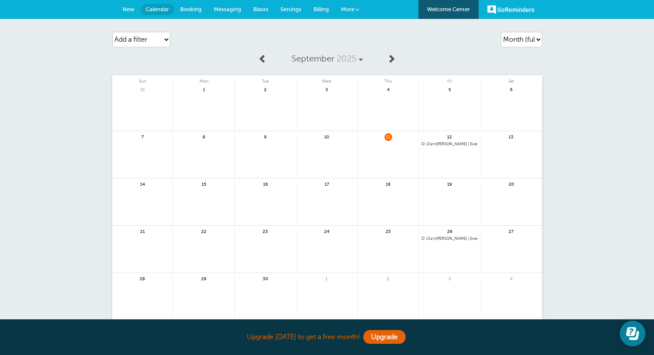
click at [431, 143] on span "10am" at bounding box center [431, 144] width 10 height 4
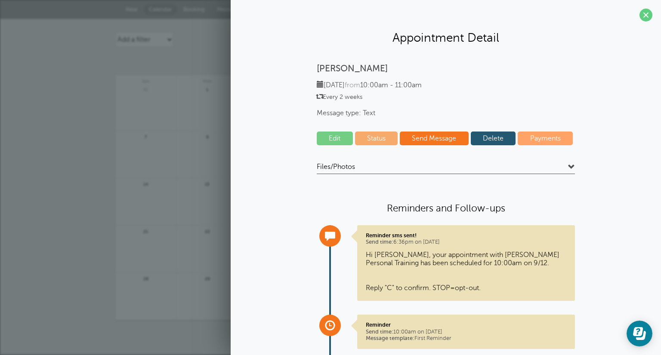
click at [336, 138] on link "Edit" at bounding box center [335, 139] width 36 height 14
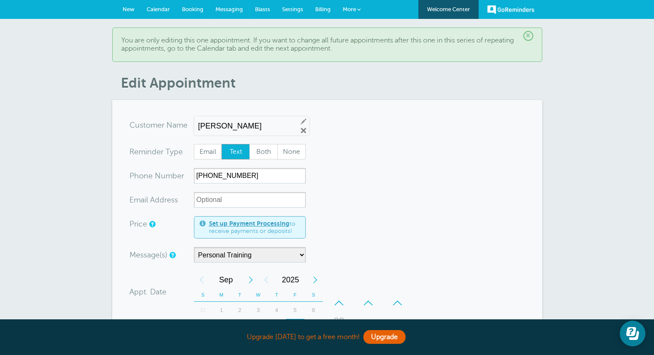
click at [229, 9] on span "Messaging" at bounding box center [230, 9] width 28 height 6
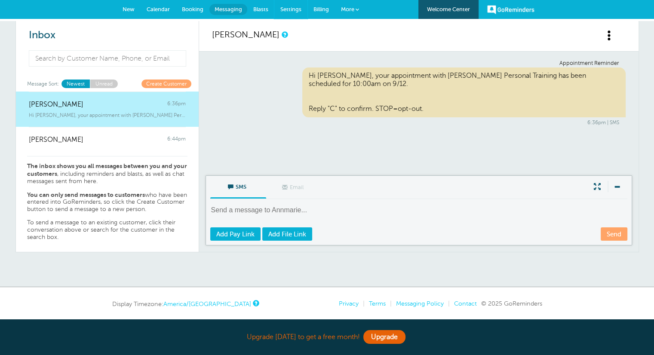
click at [284, 11] on span "Settings" at bounding box center [290, 9] width 21 height 6
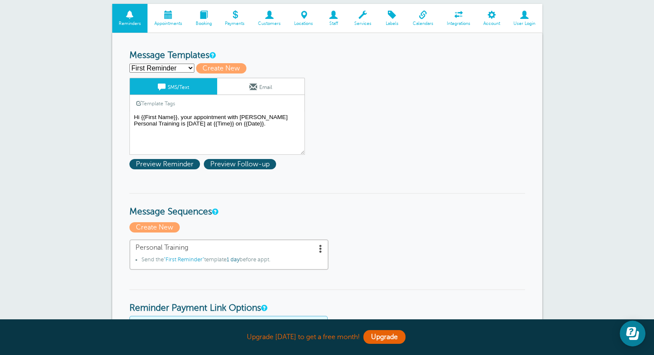
scroll to position [107, 0]
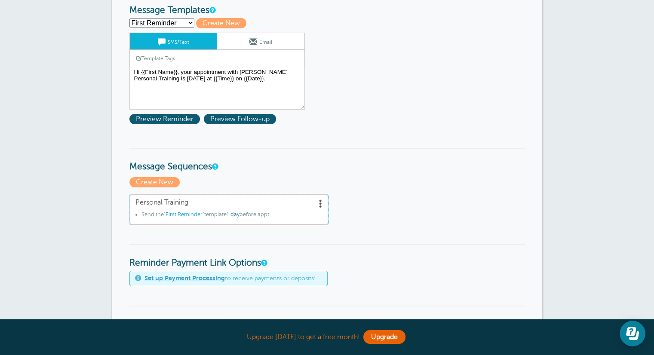
click at [268, 216] on li "Send the "First Reminder" template 1 day before appt." at bounding box center [232, 216] width 181 height 9
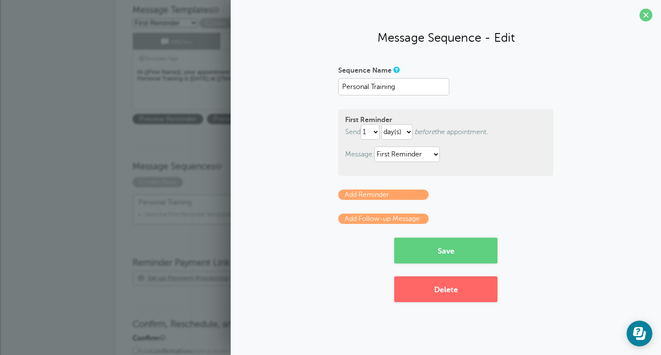
click at [647, 19] on span at bounding box center [645, 15] width 13 height 13
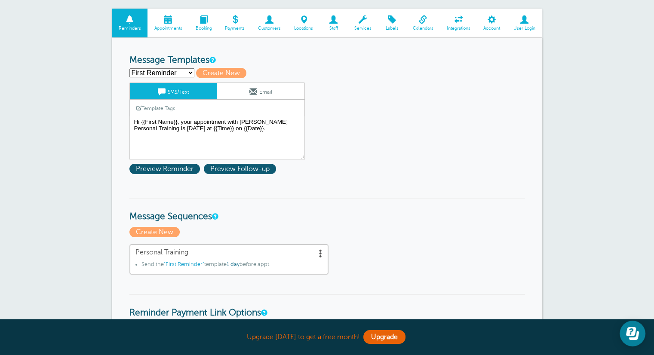
scroll to position [36, 0]
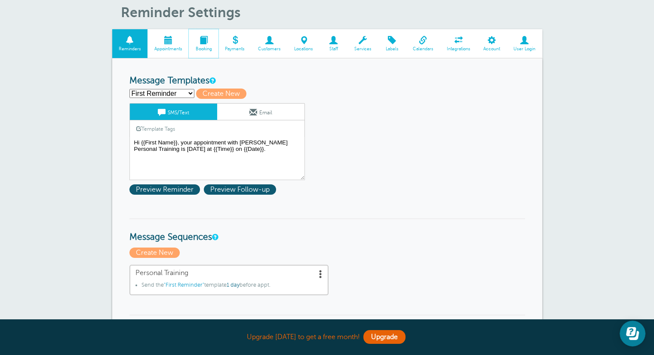
click at [203, 44] on span at bounding box center [204, 40] width 30 height 8
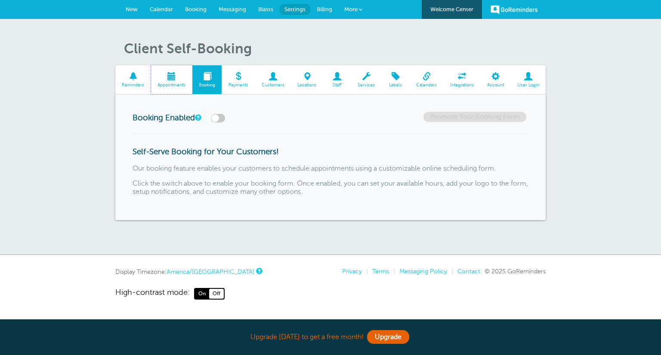
click at [160, 77] on body "Upgrade today to get a free month! Upgrade GoReminders Welcome Center New Calen…" at bounding box center [330, 150] width 661 height 300
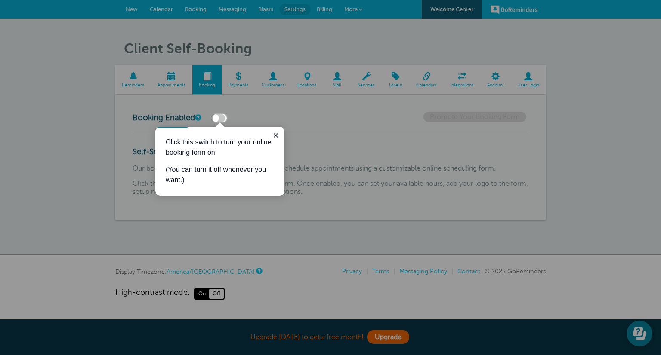
click at [276, 135] on icon "Close guide" at bounding box center [276, 135] width 4 height 4
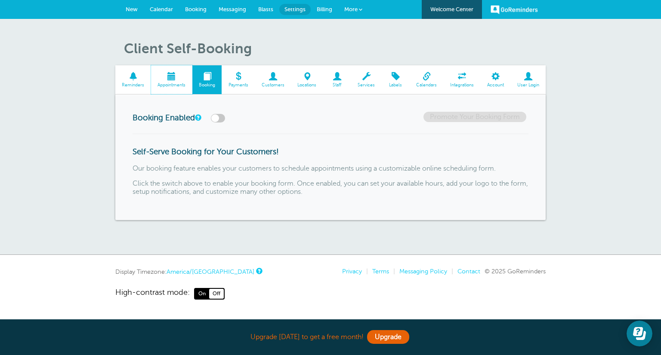
click at [173, 86] on span "Appointments" at bounding box center [171, 85] width 33 height 5
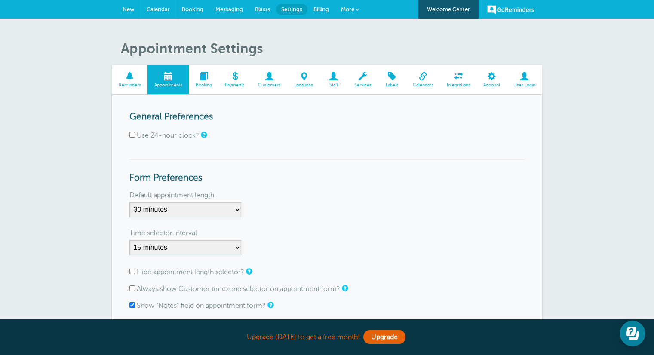
click at [166, 9] on span "Calendar" at bounding box center [158, 9] width 23 height 6
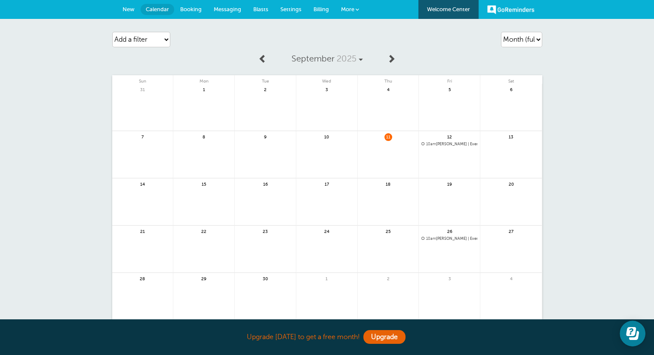
click at [461, 144] on span "10am [PERSON_NAME] | Every 2 weeks" at bounding box center [450, 144] width 56 height 5
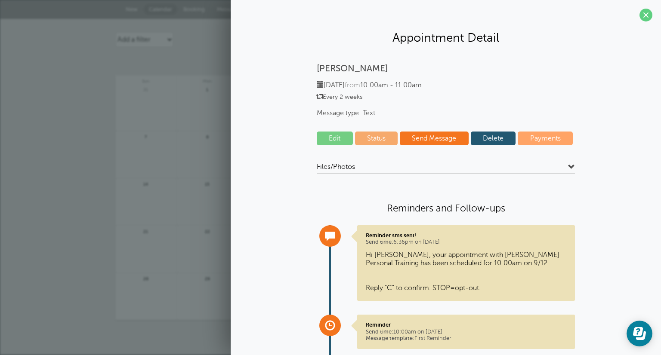
scroll to position [70, 0]
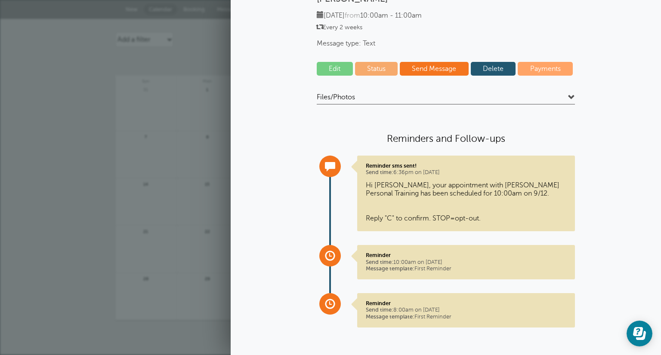
click at [437, 312] on p "Reminder Send time: 8:00am on [DATE] Message template: First Reminder" at bounding box center [466, 310] width 200 height 20
click at [332, 310] on div at bounding box center [330, 304] width 22 height 22
click at [397, 307] on p "Reminder Send time: 8:00am on [DATE] Message template: First Reminder" at bounding box center [466, 310] width 200 height 20
click at [336, 64] on link "Edit" at bounding box center [335, 69] width 36 height 14
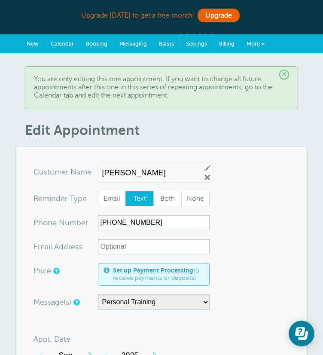
click at [180, 39] on link "Settings" at bounding box center [196, 43] width 33 height 19
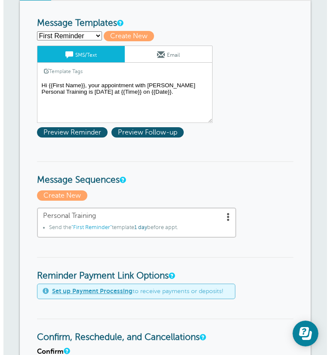
scroll to position [124, 0]
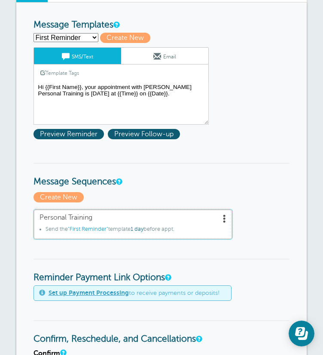
click at [221, 222] on span at bounding box center [225, 218] width 9 height 9
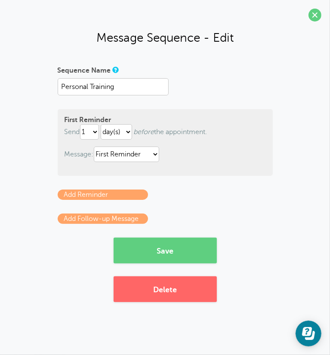
click at [184, 264] on div "Sequence Name Personal Training First Reminder Send immediately 1 2 3 4 5 6 7 8…" at bounding box center [165, 182] width 215 height 239
click at [194, 248] on button "Save" at bounding box center [165, 251] width 103 height 26
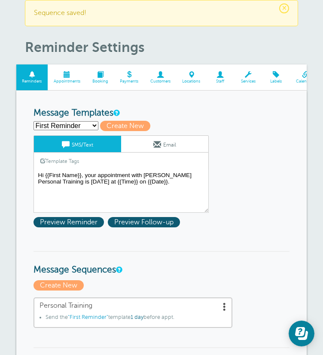
scroll to position [72, 0]
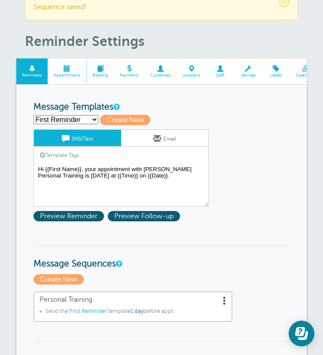
click at [57, 74] on span "Appointments" at bounding box center [67, 75] width 30 height 5
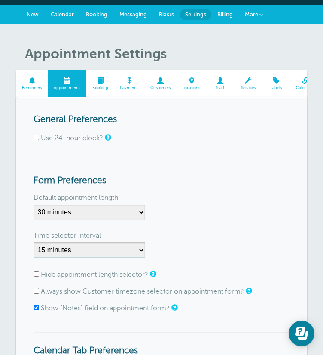
scroll to position [29, 0]
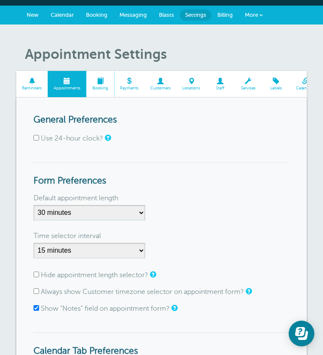
click at [101, 81] on span at bounding box center [100, 81] width 28 height 6
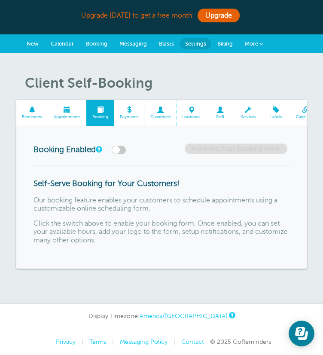
click at [162, 112] on span at bounding box center [161, 110] width 32 height 6
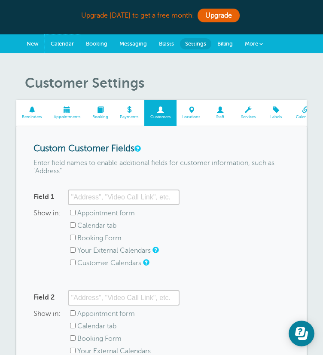
click at [51, 42] on span "Calendar" at bounding box center [62, 43] width 23 height 6
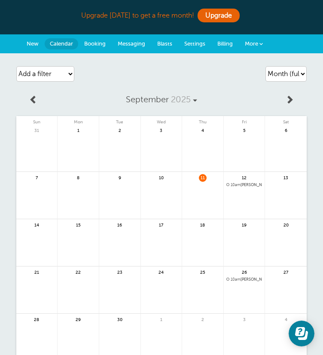
click at [260, 185] on span "10am Annmarie Eklund | Every 2 weeks" at bounding box center [245, 185] width 36 height 5
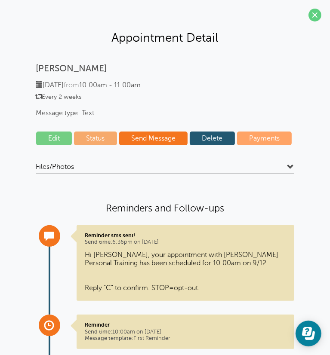
click at [195, 202] on div "Files/Photos Type Name All File Types No documents or photos have been uploaded…" at bounding box center [165, 287] width 258 height 249
click at [226, 201] on div "Files/Photos Type Name All File Types No documents or photos have been uploaded…" at bounding box center [165, 287] width 258 height 249
click at [54, 139] on link "Edit" at bounding box center [54, 139] width 36 height 14
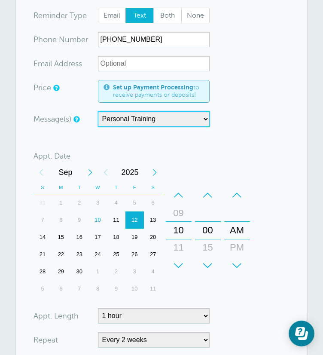
click at [178, 124] on select "Personal Training" at bounding box center [154, 118] width 112 height 15
click at [98, 111] on select "Personal Training" at bounding box center [154, 118] width 112 height 15
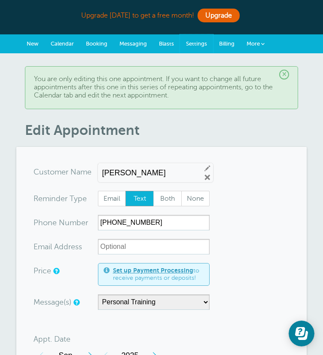
click at [186, 45] on span "Settings" at bounding box center [196, 43] width 21 height 6
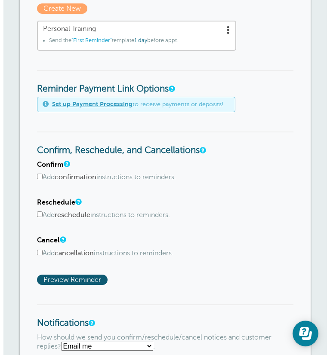
scroll to position [298, 0]
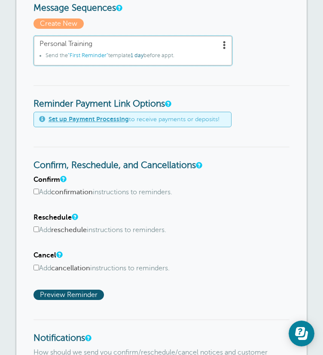
click at [135, 55] on link "Personal Training Send the "First Reminder" template 1 day before appt." at bounding box center [133, 51] width 199 height 31
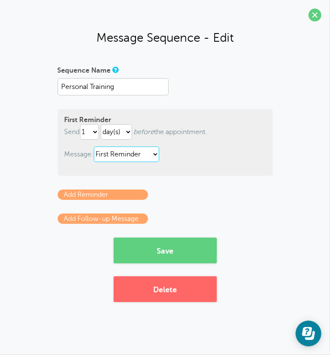
click at [148, 159] on select "First Reminder Second Reminder Third Reminder" at bounding box center [126, 154] width 65 height 15
click at [150, 154] on select "First Reminder Second Reminder Third Reminder" at bounding box center [126, 154] width 65 height 15
click at [162, 253] on button "Save" at bounding box center [165, 251] width 103 height 26
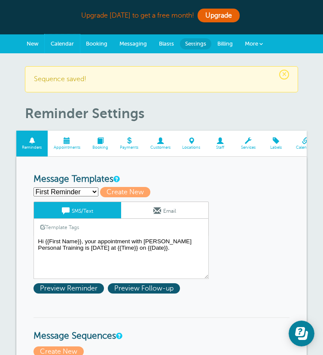
click at [53, 42] on span "Calendar" at bounding box center [62, 43] width 23 height 6
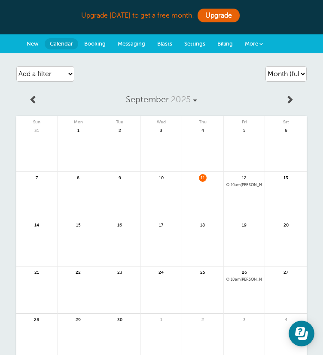
click at [257, 184] on span "10am Annmarie Eklund | Every 2 weeks" at bounding box center [245, 185] width 36 height 5
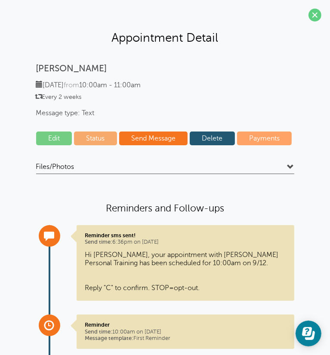
scroll to position [70, 0]
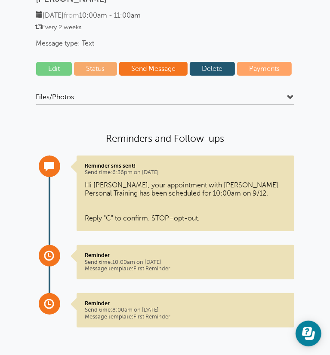
click at [151, 266] on p "Reminder Send time: 10:00am on Sep. 11, 2025 Message template: First Reminder" at bounding box center [185, 262] width 200 height 20
click at [113, 320] on div "Reminder Send time: 8:00am on Sep. 12, 2025 Message template: First Reminder" at bounding box center [186, 310] width 218 height 34
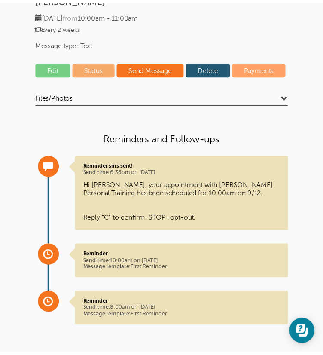
scroll to position [0, 0]
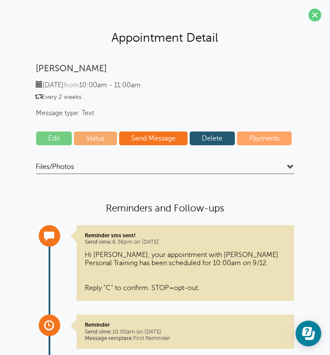
click at [312, 12] on span at bounding box center [314, 15] width 13 height 13
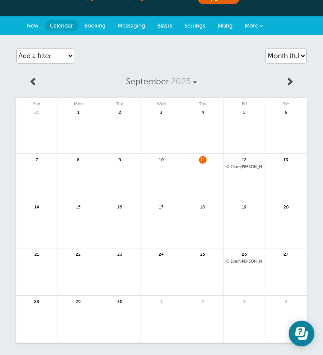
scroll to position [20, 0]
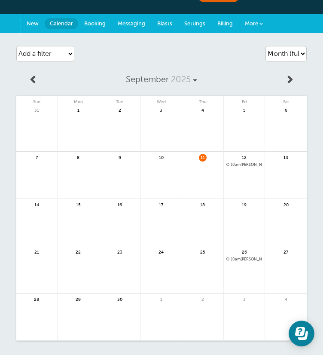
click at [24, 20] on link "New" at bounding box center [33, 23] width 24 height 19
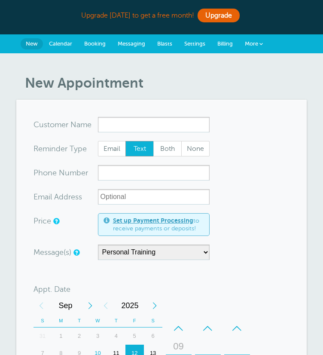
drag, startPoint x: 0, startPoint y: 0, endPoint x: 124, endPoint y: 123, distance: 174.9
click at [124, 123] on input "x-no-autofill" at bounding box center [154, 124] width 112 height 15
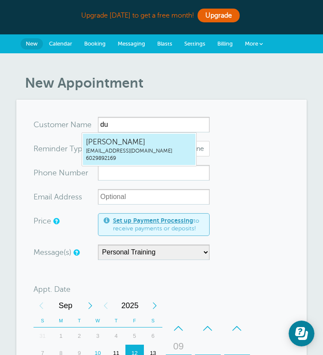
click at [120, 159] on span "6029892169" at bounding box center [139, 158] width 107 height 7
type input "[EMAIL_ADDRESS]"
type input "[PERSON_NAME]"
type input "6029892169"
type input "[EMAIL_ADDRESS][DOMAIN_NAME]"
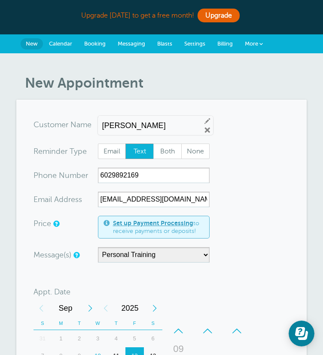
click at [126, 151] on span "Text" at bounding box center [140, 151] width 28 height 15
click at [125, 144] on input "Text" at bounding box center [125, 143] width 0 height 0
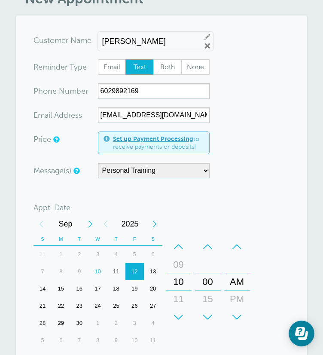
scroll to position [117, 0]
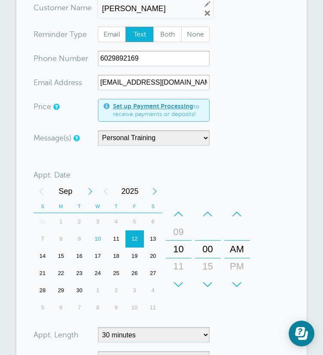
click at [107, 231] on div "10" at bounding box center [98, 239] width 18 height 17
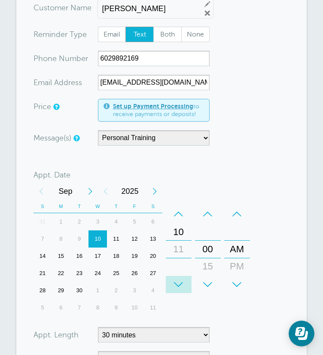
click at [192, 276] on div "+" at bounding box center [179, 284] width 26 height 17
click at [192, 206] on div "–" at bounding box center [179, 214] width 26 height 17
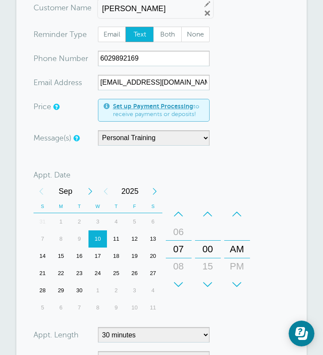
click at [192, 206] on div "–" at bounding box center [179, 214] width 26 height 17
click at [221, 276] on div "+" at bounding box center [208, 284] width 26 height 17
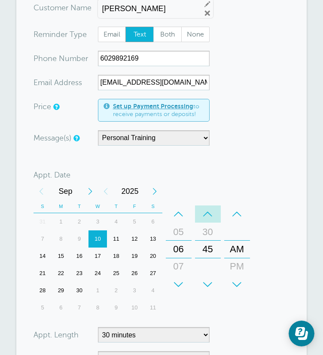
click at [221, 206] on div "–" at bounding box center [208, 214] width 26 height 17
click at [250, 276] on div "+" at bounding box center [238, 284] width 26 height 17
click at [192, 276] on div "+" at bounding box center [179, 284] width 26 height 17
click at [221, 276] on div "+" at bounding box center [208, 284] width 26 height 17
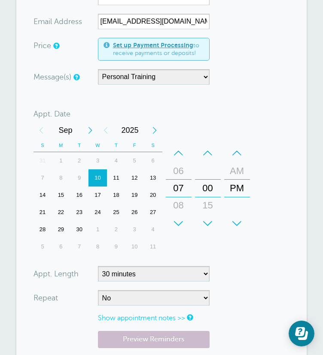
scroll to position [204, 0]
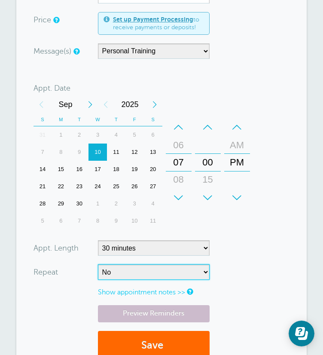
click at [182, 265] on select "No Daily Weekly Every 2 weeks Every 3 weeks Every 4 weeks Monthly Every 5 weeks…" at bounding box center [154, 272] width 112 height 15
select select "RRULE:FREQ=WEEKLY;INTERVAL=2"
click at [98, 265] on select "No Daily Weekly Every 2 weeks Every 3 weeks Every 4 weeks Monthly Every 5 weeks…" at bounding box center [154, 272] width 112 height 15
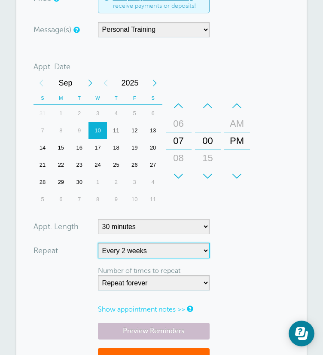
scroll to position [350, 0]
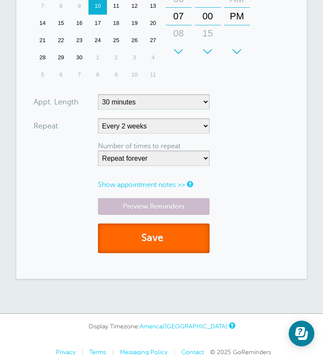
click at [160, 224] on button "Save" at bounding box center [154, 239] width 112 height 30
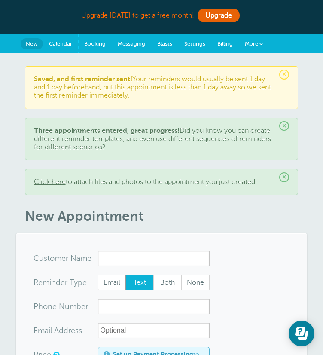
click at [49, 42] on span "Calendar" at bounding box center [60, 43] width 23 height 6
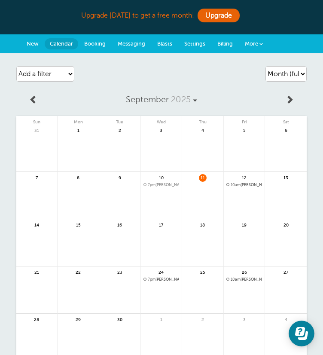
click at [169, 185] on span "7pm Dustin Eklund | Every 2 weeks" at bounding box center [162, 185] width 36 height 5
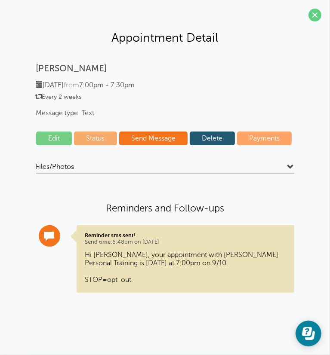
click at [188, 259] on p "Hi Dustin, your appointment with Dustin Eklund Personal Training is tomorrow at…" at bounding box center [185, 267] width 200 height 33
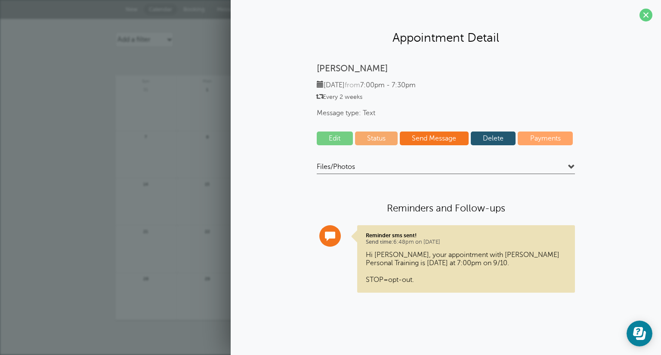
click at [323, 12] on span at bounding box center [645, 15] width 13 height 13
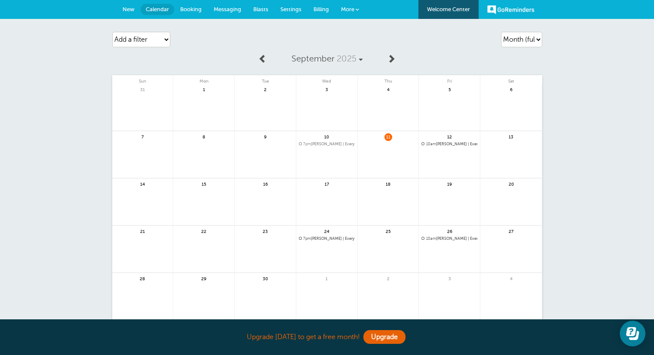
click at [323, 143] on span "10am" at bounding box center [431, 144] width 10 height 4
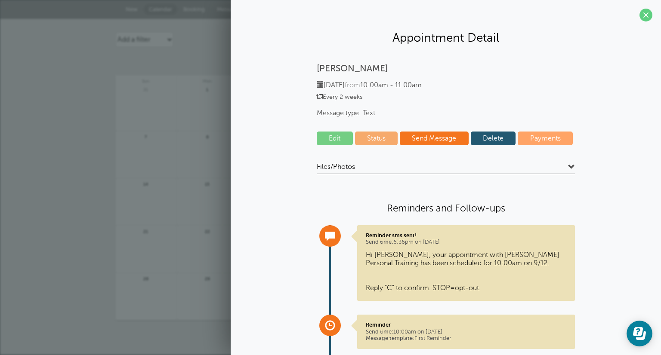
scroll to position [70, 0]
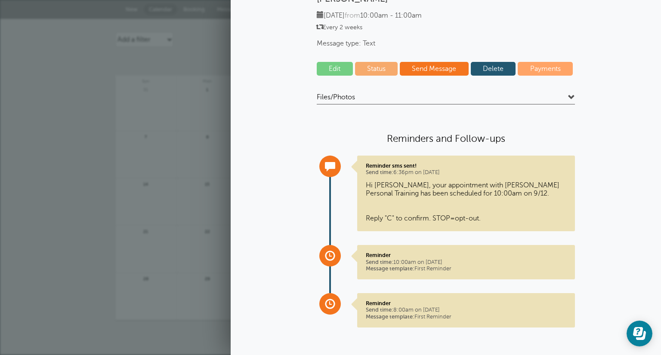
click at [323, 67] on link "Delete" at bounding box center [493, 69] width 45 height 14
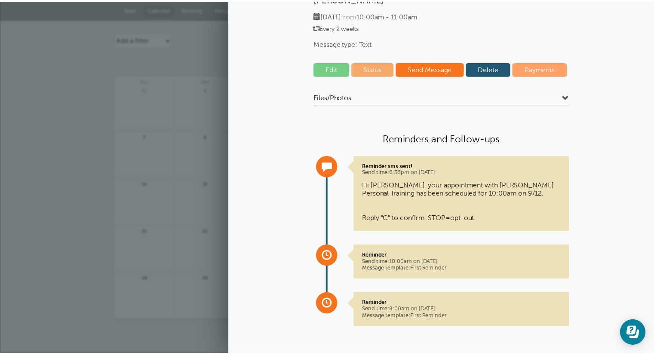
scroll to position [0, 0]
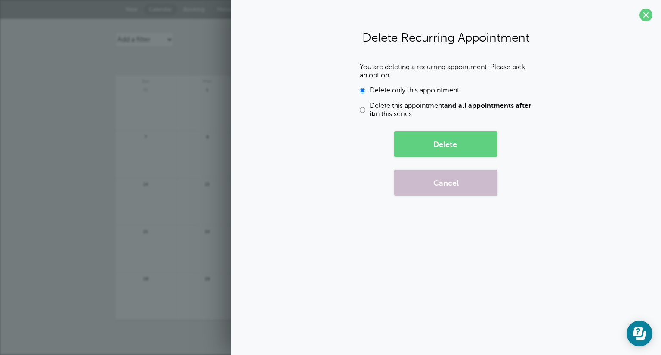
click at [323, 109] on input "Delete this appointment and all appointments after it in this series." at bounding box center [363, 110] width 6 height 16
radio input "true"
click at [323, 136] on button "Delete" at bounding box center [445, 144] width 103 height 26
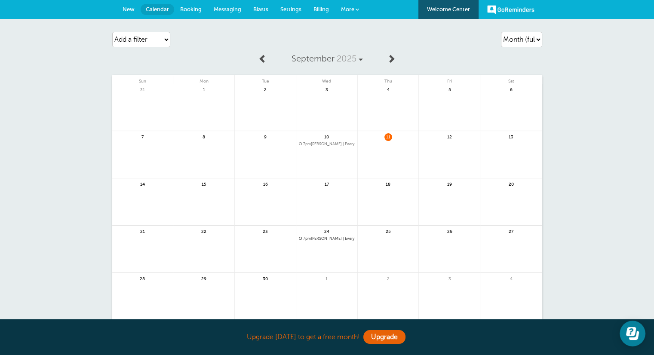
click at [323, 146] on span "7pm Dustin Eklund | Every 2 weeks" at bounding box center [327, 144] width 56 height 5
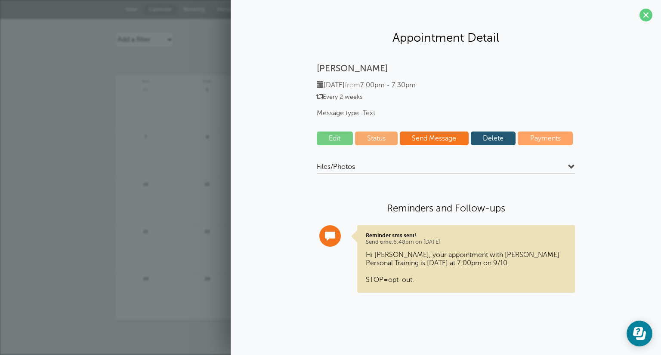
click at [323, 141] on link "Delete" at bounding box center [493, 139] width 45 height 14
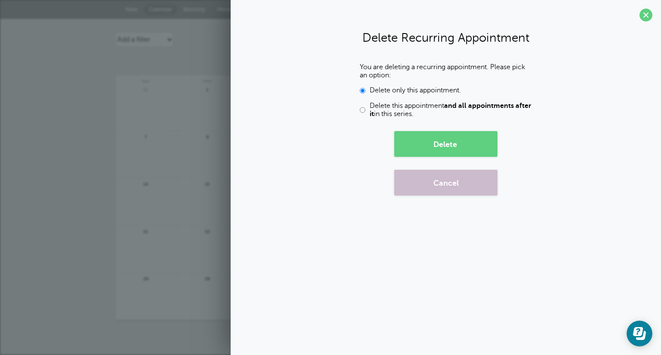
click at [323, 111] on b "and all appointments after it" at bounding box center [450, 110] width 161 height 16
click at [323, 111] on input "Delete this appointment and all appointments after it in this series." at bounding box center [363, 110] width 6 height 16
radio input "true"
click at [323, 151] on button "Delete" at bounding box center [445, 144] width 103 height 26
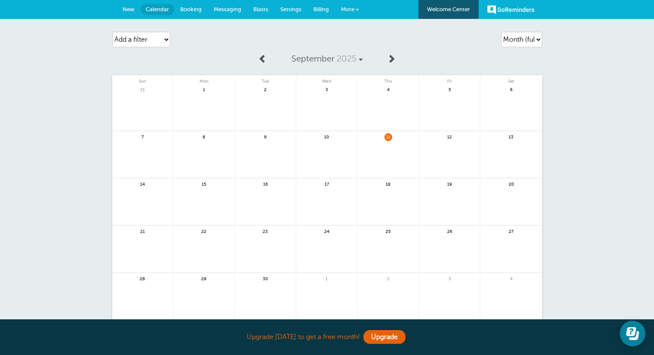
click at [131, 6] on span "New" at bounding box center [129, 9] width 12 height 6
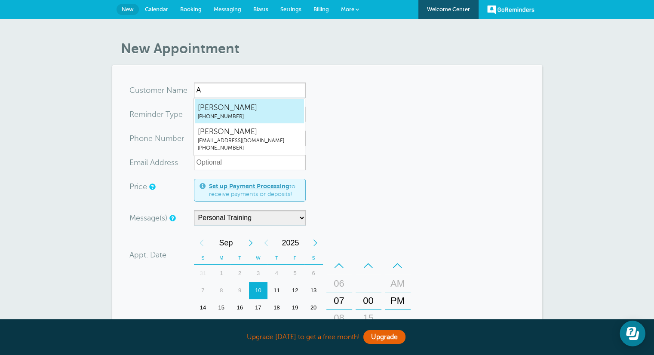
click at [227, 108] on span "[PERSON_NAME]" at bounding box center [249, 107] width 103 height 11
type input "AnnmarieEklund6029893581"
type input "[PERSON_NAME]"
type input "[PHONE_NUMBER]"
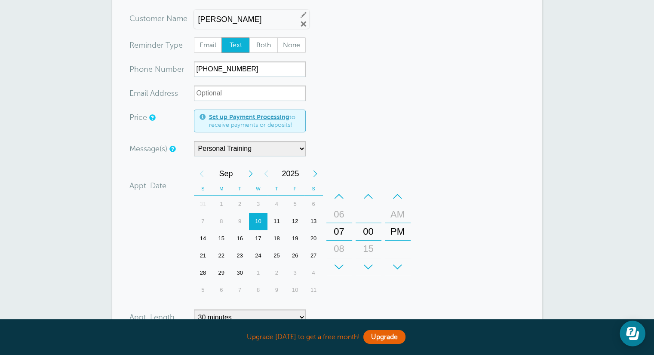
scroll to position [102, 0]
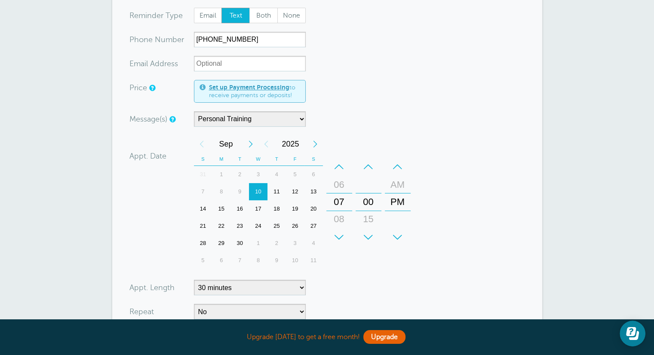
click at [295, 190] on div "12" at bounding box center [295, 191] width 18 height 17
click at [342, 229] on div "+" at bounding box center [339, 237] width 26 height 17
click at [342, 230] on div "+" at bounding box center [339, 237] width 26 height 17
click at [396, 163] on div "–" at bounding box center [398, 166] width 26 height 17
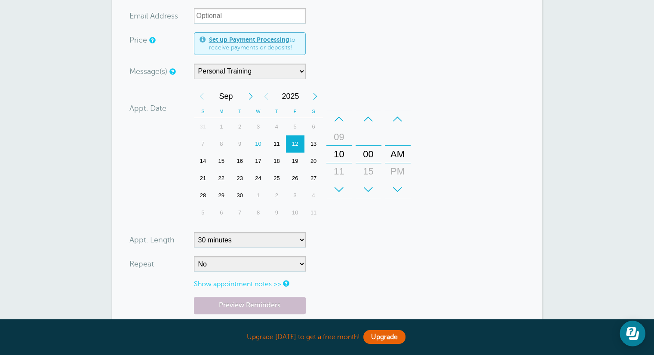
scroll to position [150, 0]
click at [297, 234] on select "5 minutes 10 minutes 15 minutes 20 minutes 25 minutes 30 minutes 35 minutes 40 …" at bounding box center [250, 239] width 112 height 15
select select "60"
click at [194, 232] on select "5 minutes 10 minutes 15 minutes 20 minutes 25 minutes 30 minutes 35 minutes 40 …" at bounding box center [250, 239] width 112 height 15
click at [226, 256] on select "No Daily Weekly Every 2 weeks Every 3 weeks Every 4 weeks Monthly Every 5 weeks…" at bounding box center [250, 263] width 112 height 15
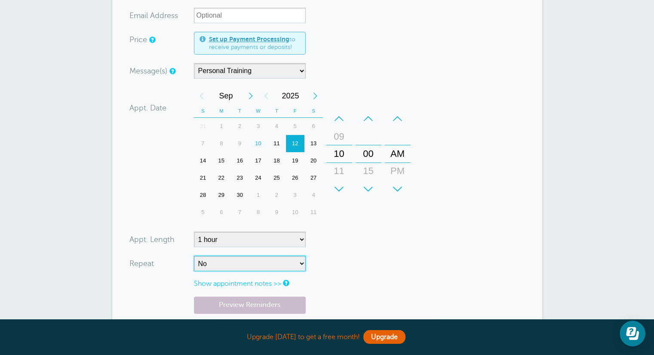
select select "RRULE:FREQ=WEEKLY;INTERVAL=2"
click at [194, 256] on select "No Daily Weekly Every 2 weeks Every 3 weeks Every 4 weeks Monthly Every 5 weeks…" at bounding box center [250, 263] width 112 height 15
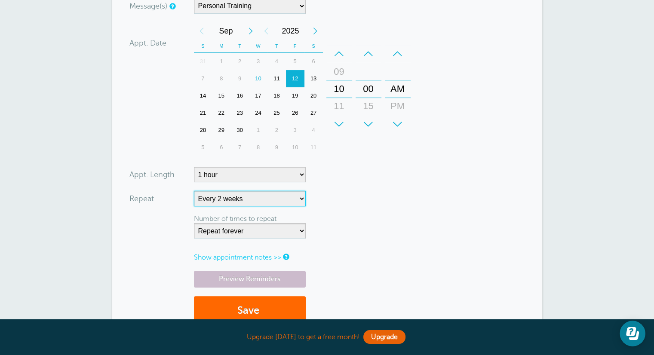
scroll to position [261, 0]
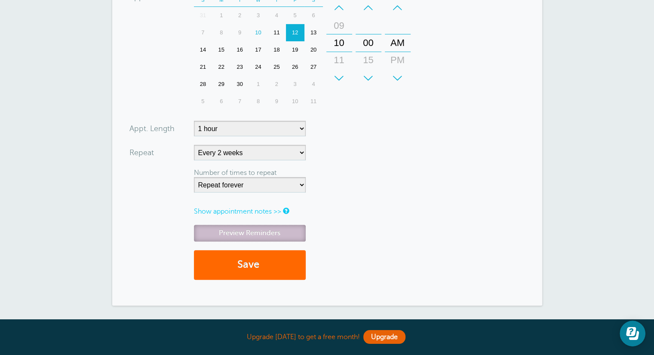
click at [284, 229] on link "Preview Reminders" at bounding box center [250, 233] width 112 height 17
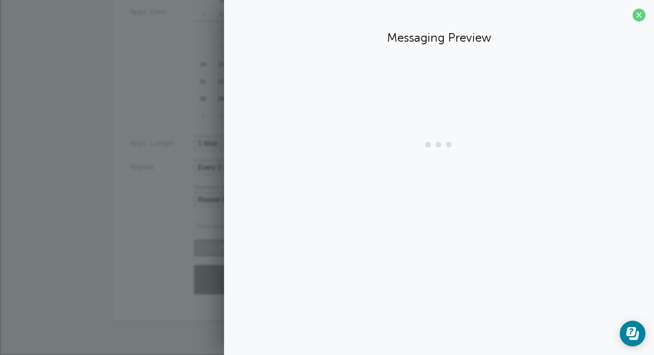
scroll to position [245, 0]
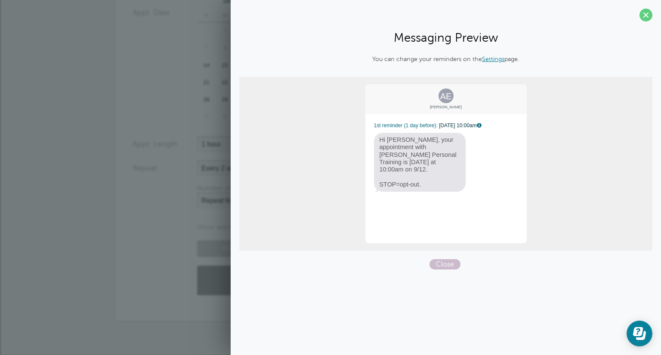
click at [647, 17] on span at bounding box center [645, 15] width 13 height 13
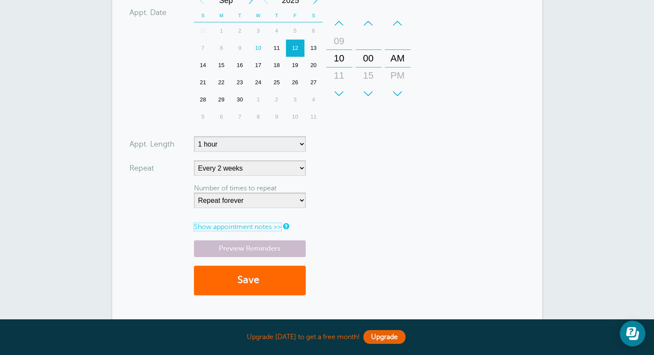
click at [269, 225] on link "Show appointment notes >>" at bounding box center [237, 227] width 87 height 8
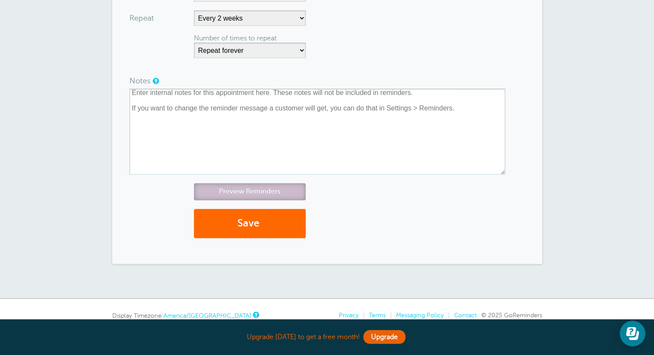
click at [282, 190] on link "Preview Reminders" at bounding box center [250, 191] width 112 height 17
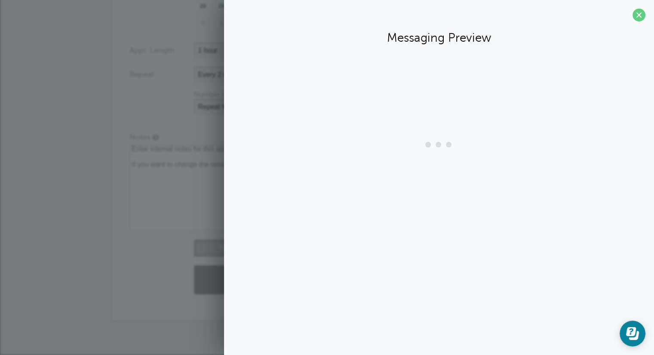
scroll to position [339, 0]
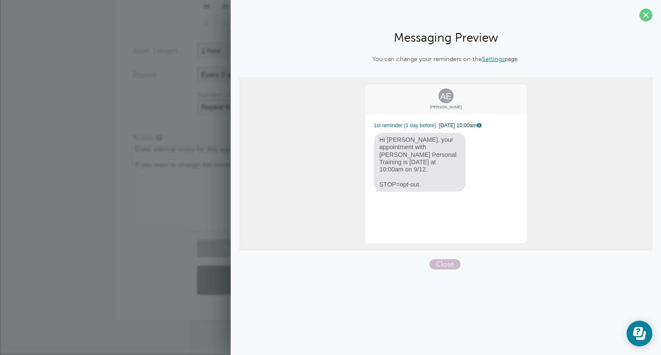
click at [648, 18] on span at bounding box center [645, 15] width 13 height 13
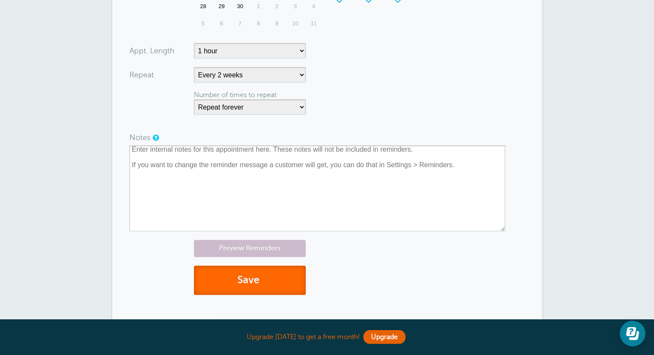
click at [280, 285] on button "Save" at bounding box center [250, 281] width 112 height 30
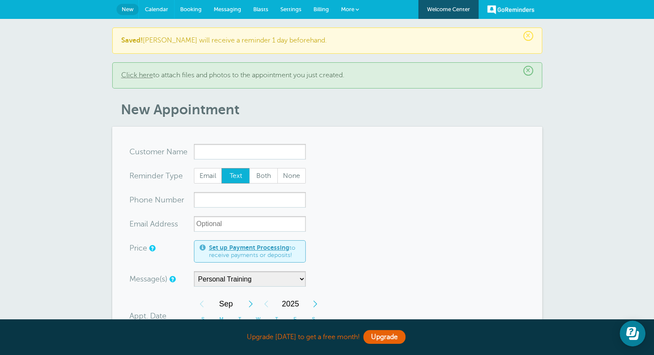
click at [163, 9] on span "Calendar" at bounding box center [156, 9] width 23 height 6
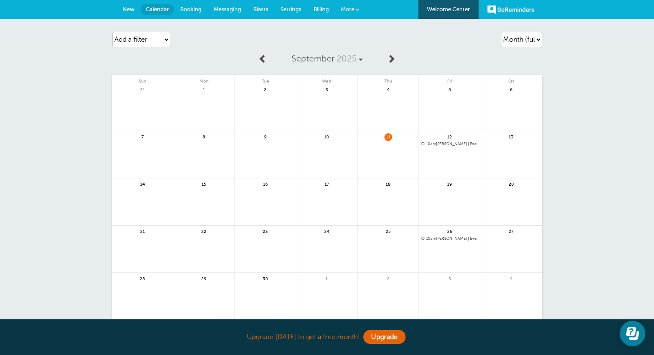
click at [451, 144] on span "10am [PERSON_NAME] | Every 2 weeks" at bounding box center [450, 144] width 56 height 5
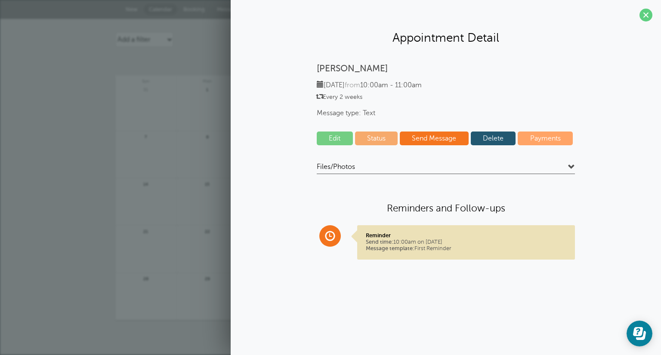
click at [650, 18] on span at bounding box center [645, 15] width 13 height 13
